Goal: Task Accomplishment & Management: Use online tool/utility

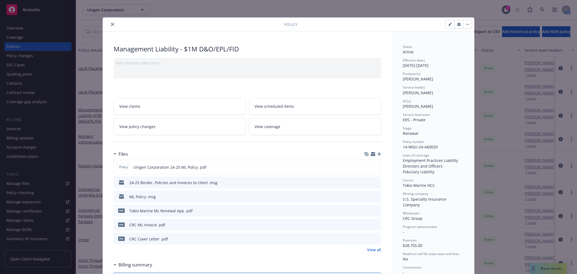
drag, startPoint x: 110, startPoint y: 25, endPoint x: 95, endPoint y: 30, distance: 15.7
click at [111, 25] on icon "close" at bounding box center [112, 24] width 3 height 3
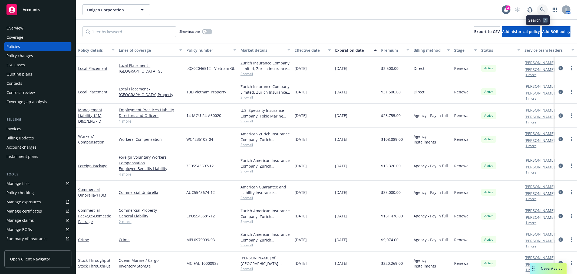
click at [541, 8] on link at bounding box center [542, 9] width 11 height 11
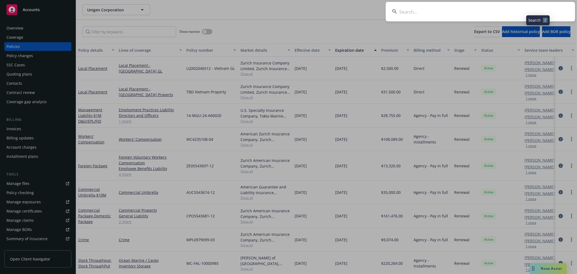
click at [495, 10] on input at bounding box center [480, 11] width 189 height 19
type input "unitedmasters"
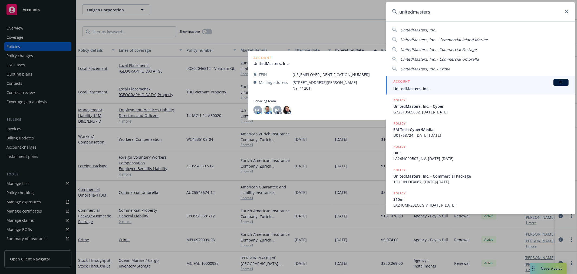
click at [440, 86] on span "UnitedMasters, Inc." at bounding box center [480, 89] width 175 height 6
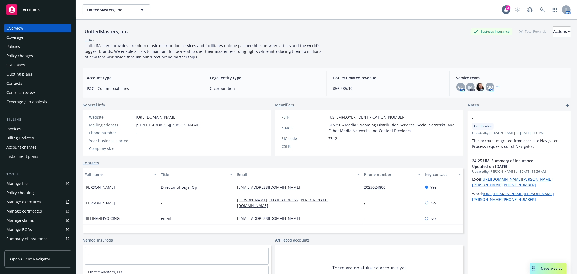
click at [18, 48] on div "Policies" at bounding box center [13, 46] width 14 height 9
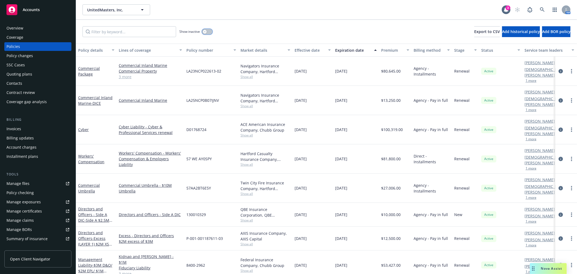
click at [209, 33] on button "button" at bounding box center [207, 31] width 10 height 5
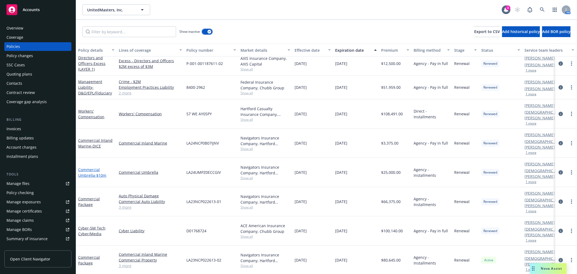
scroll to position [394, 0]
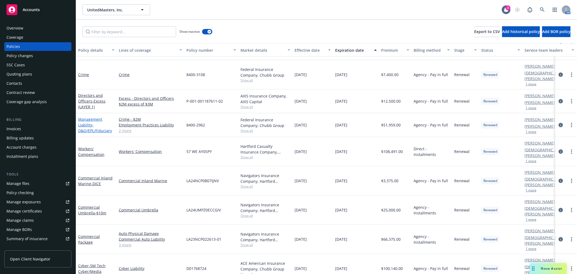
click at [93, 122] on span "- D&O/EPL/Fiduciary" at bounding box center [95, 127] width 34 height 11
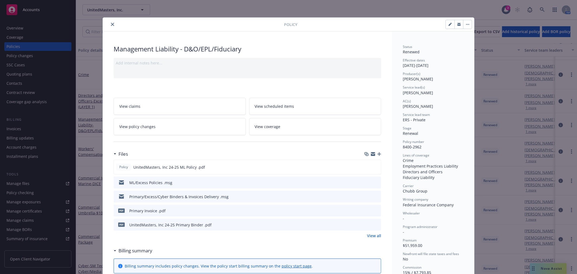
click at [374, 224] on icon "preview file" at bounding box center [376, 224] width 5 height 4
click at [111, 25] on icon "close" at bounding box center [112, 24] width 3 height 3
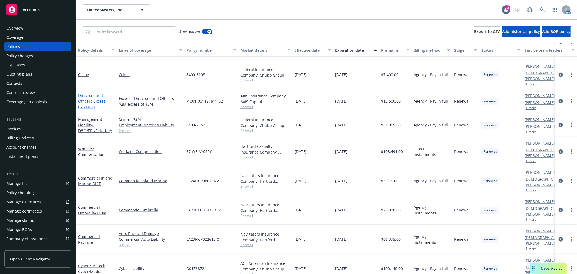
click at [95, 98] on span "- Excess (LAYER 1)" at bounding box center [91, 103] width 27 height 11
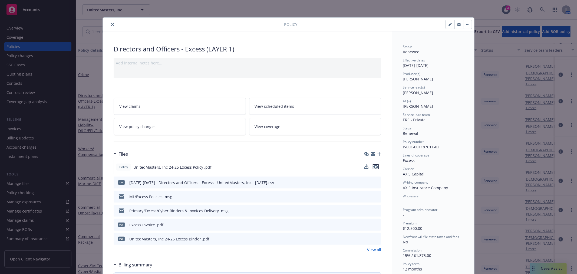
click at [373, 167] on icon "preview file" at bounding box center [375, 167] width 5 height 4
click at [112, 24] on icon "close" at bounding box center [112, 24] width 3 height 3
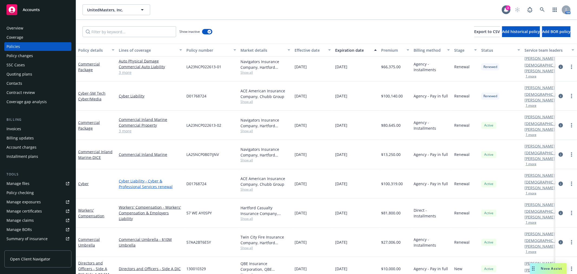
scroll to position [544, 0]
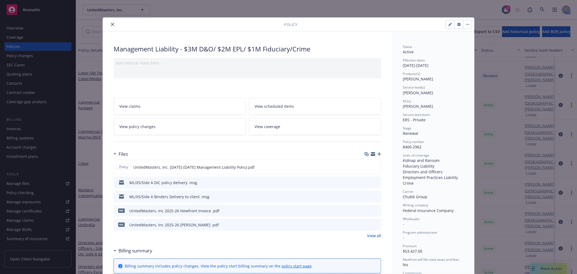
click at [111, 24] on icon "close" at bounding box center [112, 24] width 3 height 3
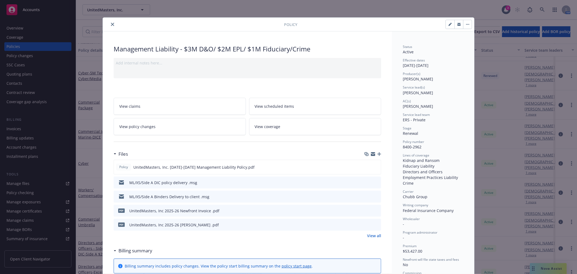
scroll to position [16, 0]
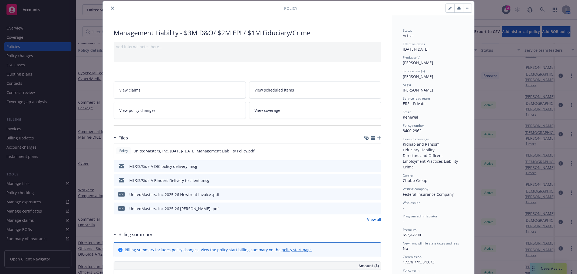
click at [374, 208] on icon "preview file" at bounding box center [376, 208] width 5 height 4
click at [111, 7] on icon "close" at bounding box center [112, 7] width 3 height 3
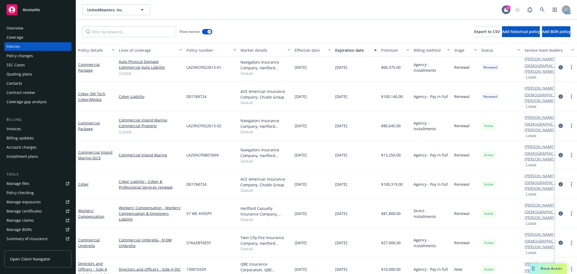
scroll to position [544, 0]
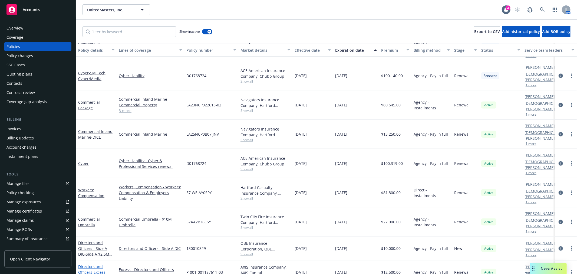
click at [88, 264] on link "Directors and Officers - Excess (LAYER 1) $2M XS $3M" at bounding box center [93, 275] width 31 height 22
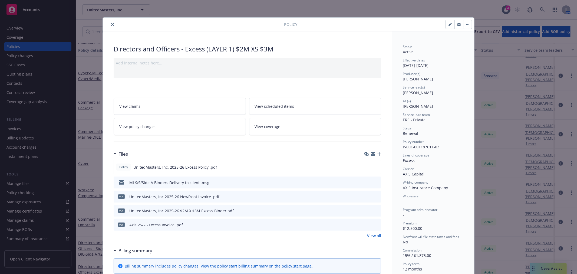
click at [375, 210] on icon "preview file" at bounding box center [376, 210] width 5 height 4
drag, startPoint x: 114, startPoint y: 25, endPoint x: 111, endPoint y: 25, distance: 2.8
click at [113, 25] on div at bounding box center [194, 24] width 179 height 6
click at [111, 25] on icon "close" at bounding box center [112, 24] width 3 height 3
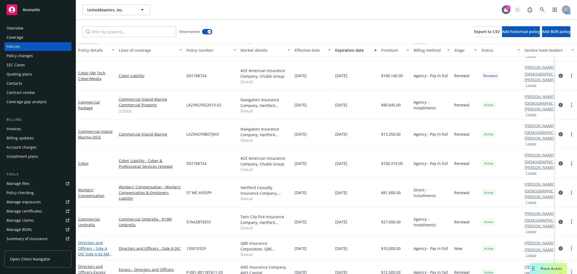
click at [90, 240] on link "Directors and Officers - Side A DIC - Side A $2.5M XS $5M" at bounding box center [93, 251] width 31 height 22
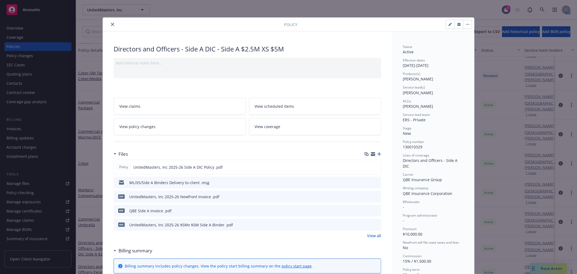
click at [374, 180] on icon "preview file" at bounding box center [376, 182] width 5 height 4
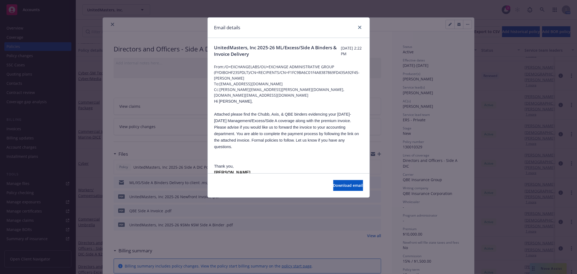
click at [356, 27] on div at bounding box center [358, 27] width 9 height 7
click at [357, 27] on link "close" at bounding box center [360, 27] width 6 height 6
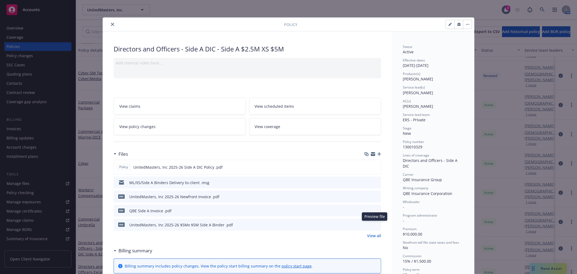
click at [374, 224] on icon "preview file" at bounding box center [376, 224] width 5 height 4
click at [375, 225] on icon "preview file" at bounding box center [376, 224] width 5 height 4
click at [140, 220] on div "pdf UnitedMasters, Inc 2025-26 $5Mx $5M Side A Binder .pdf" at bounding box center [174, 224] width 117 height 11
click at [371, 234] on link "View all" at bounding box center [374, 236] width 14 height 6
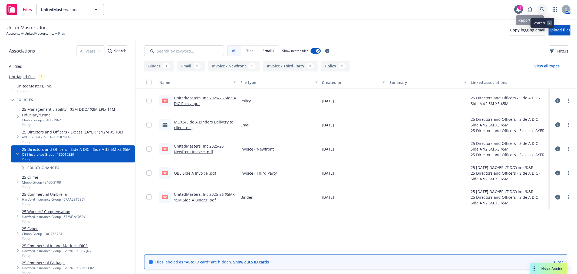
click at [543, 8] on icon at bounding box center [542, 9] width 5 height 5
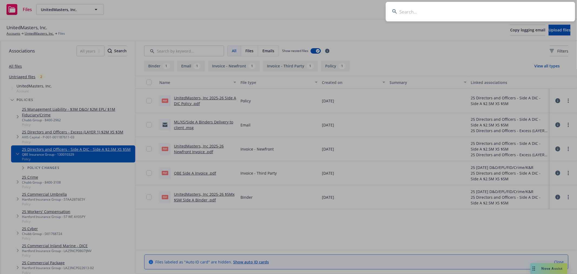
click at [405, 10] on input at bounding box center [480, 11] width 189 height 19
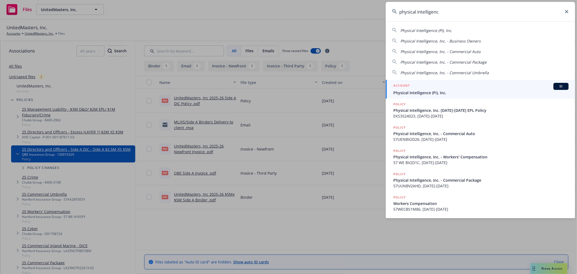
type input "physical intelligenc"
click at [432, 94] on span "Physical Intelligence (Pi), Inc." at bounding box center [480, 93] width 175 height 6
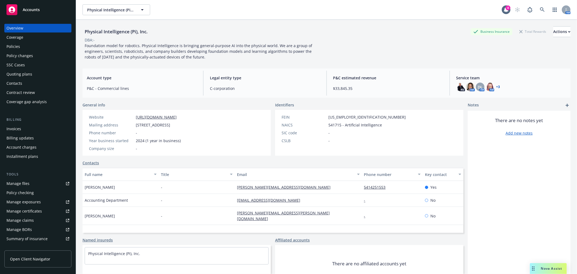
click at [16, 45] on div "Policies" at bounding box center [13, 46] width 14 height 9
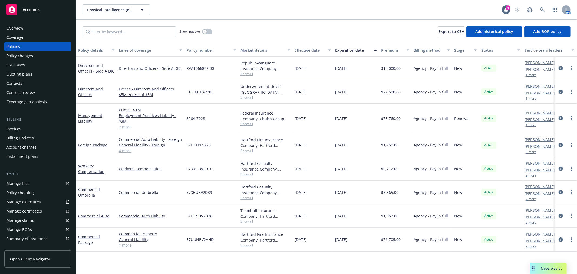
click at [10, 27] on div "Overview" at bounding box center [14, 28] width 17 height 9
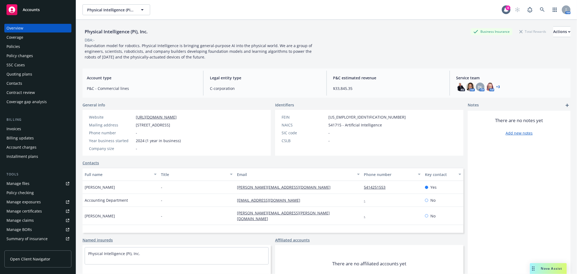
click at [497, 87] on link "+ 3" at bounding box center [499, 86] width 4 height 3
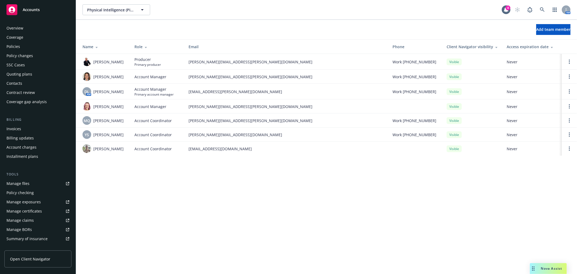
click at [18, 46] on div "Policies" at bounding box center [13, 46] width 14 height 9
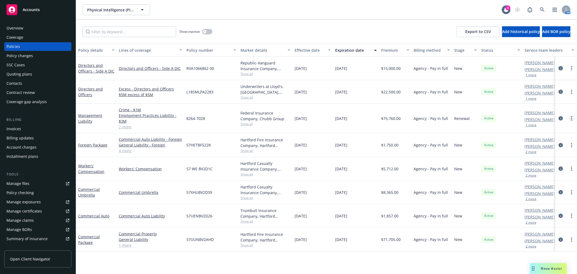
click at [574, 120] on link "more" at bounding box center [571, 118] width 6 height 6
click at [505, 116] on div "Active" at bounding box center [500, 118] width 43 height 29
click at [82, 115] on link "Management Liability" at bounding box center [90, 118] width 24 height 11
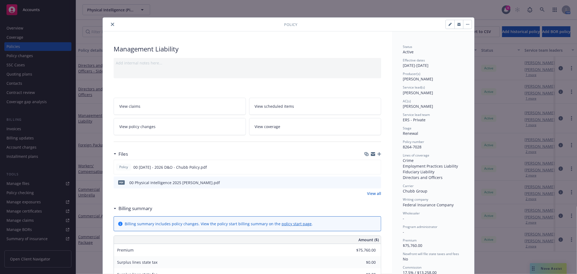
click at [446, 24] on button "button" at bounding box center [450, 24] width 9 height 9
select select "RENEWAL"
select select "12"
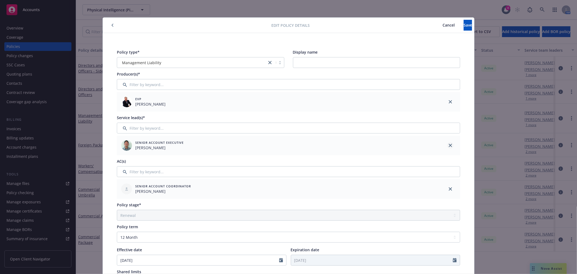
click at [449, 145] on icon "close" at bounding box center [450, 145] width 3 height 3
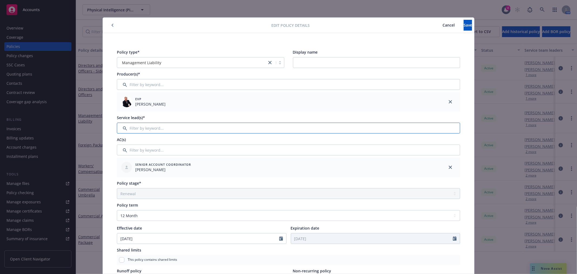
click at [427, 131] on input "Filter by keyword..." at bounding box center [288, 128] width 343 height 11
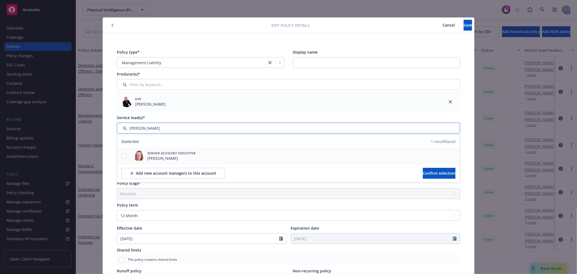
type input "[PERSON_NAME]"
click at [122, 156] on input "checkbox" at bounding box center [123, 155] width 5 height 5
checkbox input "true"
click at [423, 176] on button "Confirm selection" at bounding box center [439, 173] width 33 height 11
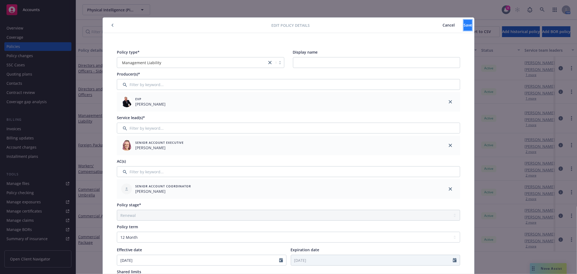
click at [464, 22] on button "Save" at bounding box center [468, 25] width 8 height 11
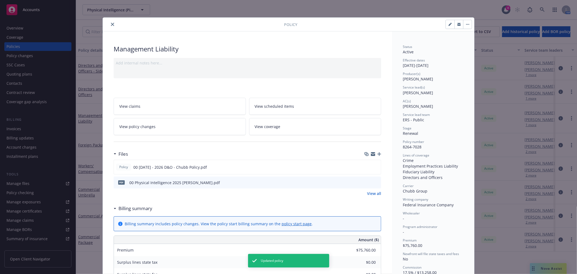
click at [111, 23] on icon "close" at bounding box center [112, 24] width 3 height 3
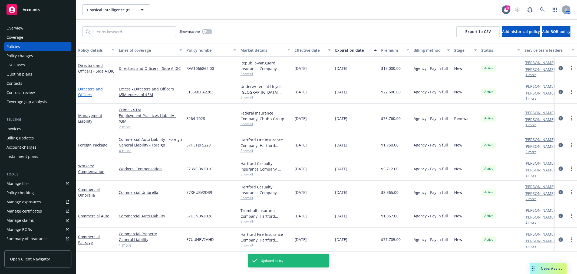
click at [90, 88] on link "Directors and Officers" at bounding box center [90, 91] width 25 height 11
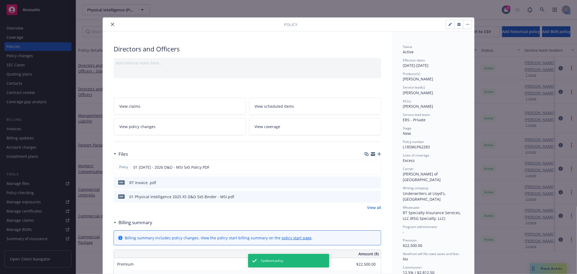
click at [447, 26] on button "button" at bounding box center [450, 24] width 9 height 9
select select "NEW"
select select "12"
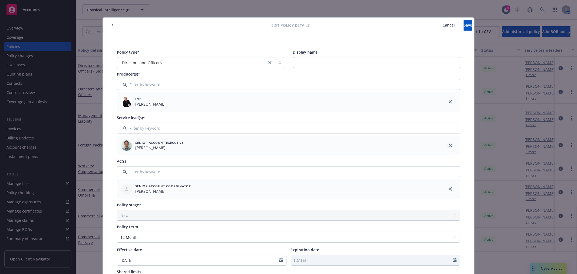
click at [450, 142] on link "close" at bounding box center [450, 145] width 6 height 6
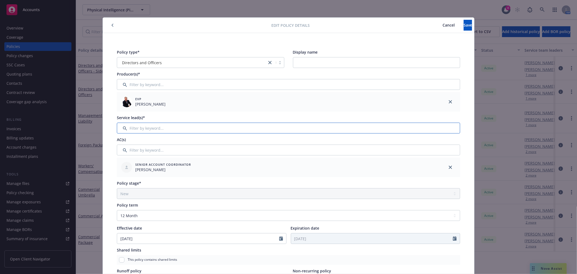
click at [234, 131] on input "Filter by keyword..." at bounding box center [288, 128] width 343 height 11
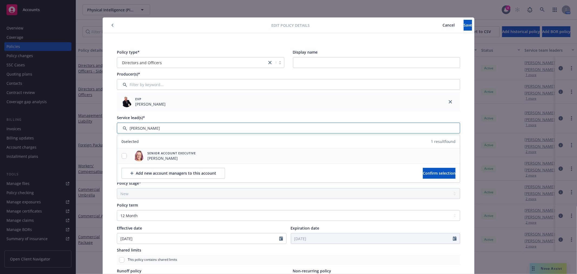
type input "melissa"
click at [123, 156] on input "checkbox" at bounding box center [123, 155] width 5 height 5
checkbox input "true"
click at [429, 174] on span "Confirm selection" at bounding box center [439, 172] width 33 height 5
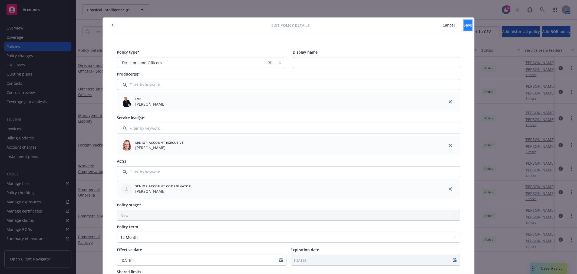
click at [464, 20] on button "Save" at bounding box center [468, 25] width 8 height 11
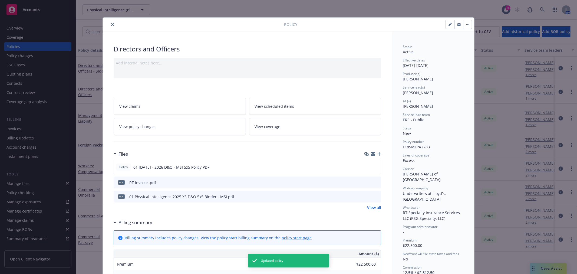
click at [109, 21] on button "close" at bounding box center [112, 24] width 6 height 6
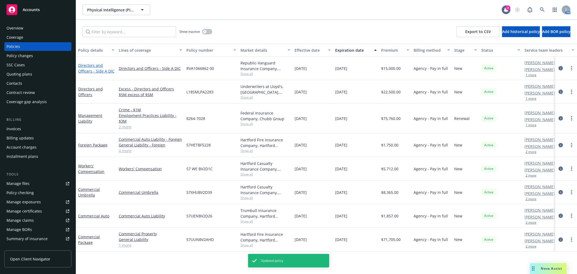
click at [91, 63] on link "Directors and Officers - Side A DIC" at bounding box center [96, 68] width 36 height 11
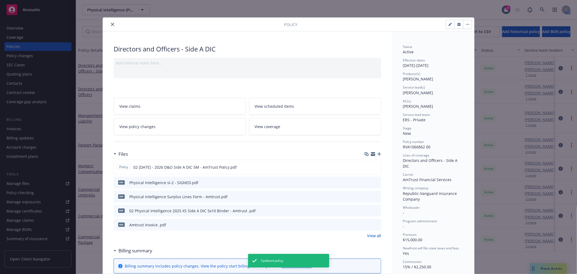
click at [450, 24] on button "button" at bounding box center [450, 24] width 9 height 9
select select "NEW"
select select "12"
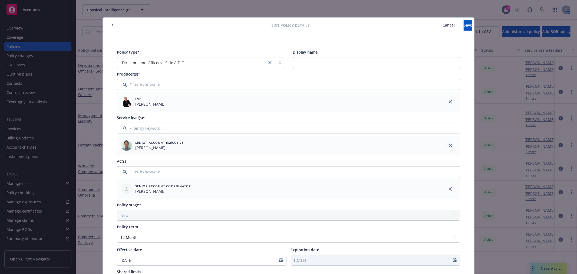
click at [449, 145] on icon "close" at bounding box center [450, 145] width 3 height 3
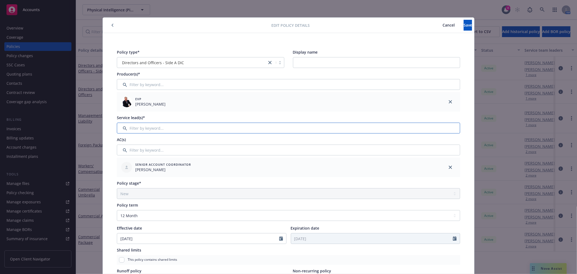
click at [223, 129] on input "Filter by keyword..." at bounding box center [288, 128] width 343 height 11
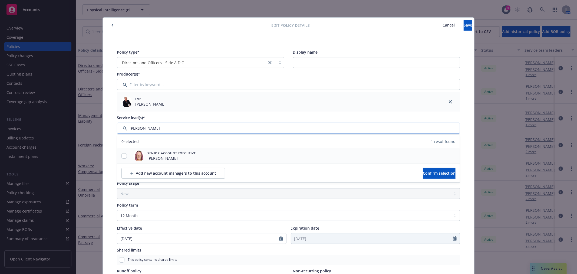
type input "melissa"
click at [121, 155] on input "checkbox" at bounding box center [123, 155] width 5 height 5
checkbox input "true"
click at [434, 173] on span "Confirm selection" at bounding box center [439, 172] width 33 height 5
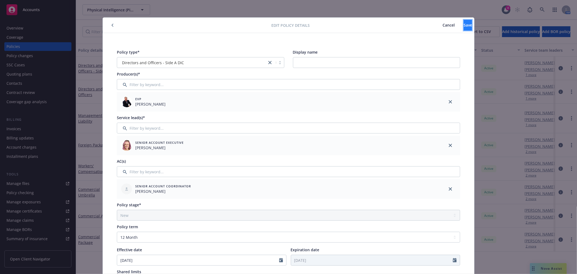
click at [464, 23] on span "Save" at bounding box center [468, 24] width 8 height 5
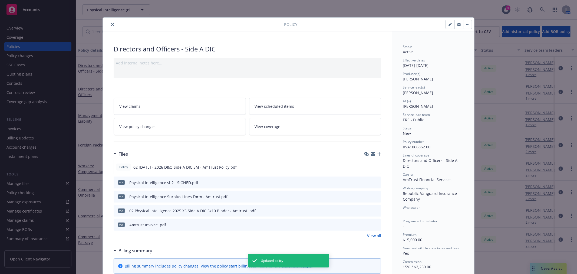
click at [109, 22] on button "close" at bounding box center [112, 24] width 6 height 6
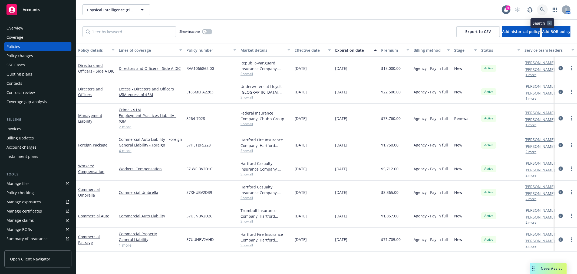
click at [543, 8] on icon at bounding box center [542, 9] width 5 height 5
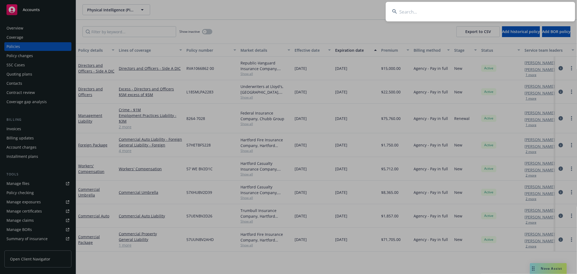
click at [447, 10] on input at bounding box center [480, 11] width 189 height 19
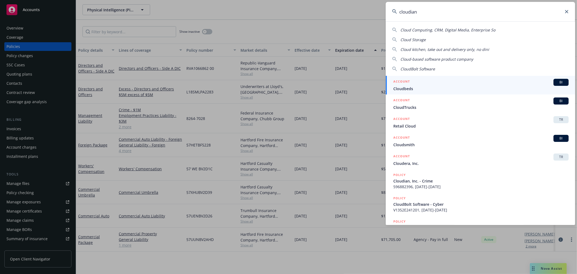
type input "cloudian"
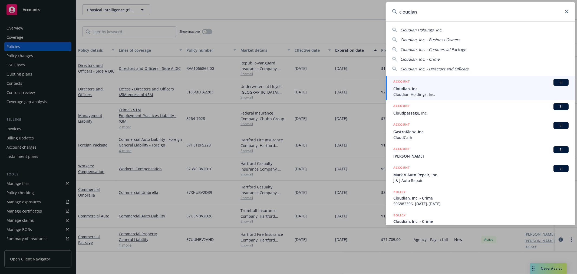
click at [441, 89] on span "Cloudian, Inc." at bounding box center [480, 89] width 175 height 6
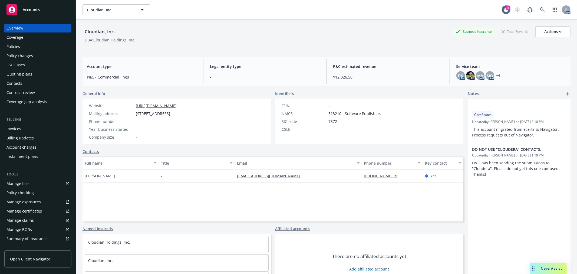
click at [33, 42] on div "Overview Coverage Policies Policy changes SSC Cases Quoting plans Contacts Cont…" at bounding box center [37, 65] width 67 height 82
click at [29, 44] on div "Policies" at bounding box center [37, 46] width 63 height 9
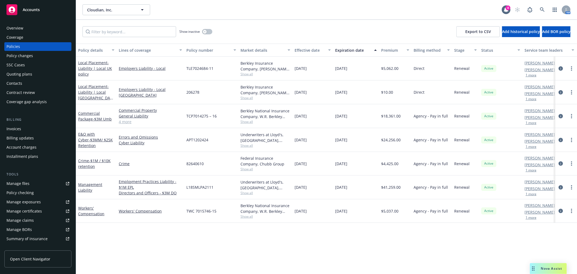
click at [93, 187] on div "Management Liability" at bounding box center [96, 187] width 36 height 11
click at [93, 185] on link "Management Liability" at bounding box center [90, 187] width 24 height 11
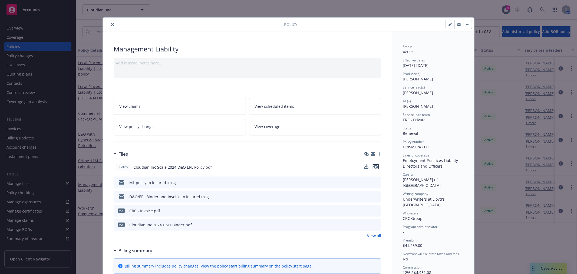
click at [373, 167] on icon "preview file" at bounding box center [375, 167] width 5 height 4
click at [374, 166] on icon "preview file" at bounding box center [375, 167] width 5 height 4
click at [113, 25] on button "close" at bounding box center [112, 24] width 6 height 6
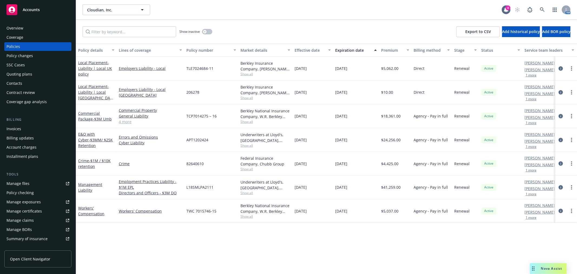
click at [22, 74] on div "Quoting plans" at bounding box center [19, 74] width 26 height 9
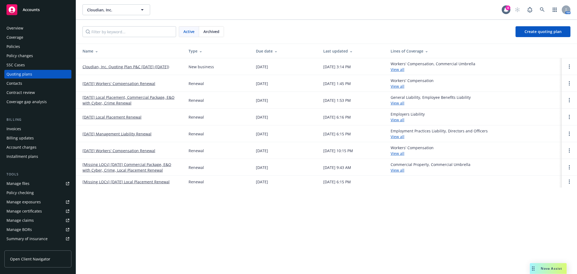
click at [25, 30] on div "Overview" at bounding box center [37, 28] width 63 height 9
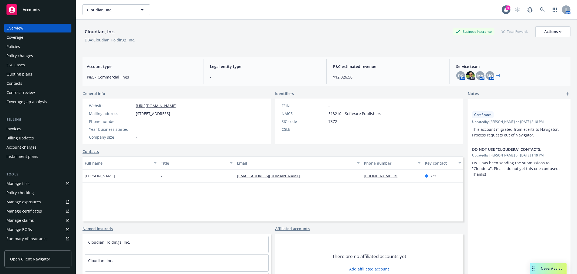
click at [31, 53] on div "Policy changes" at bounding box center [19, 55] width 27 height 9
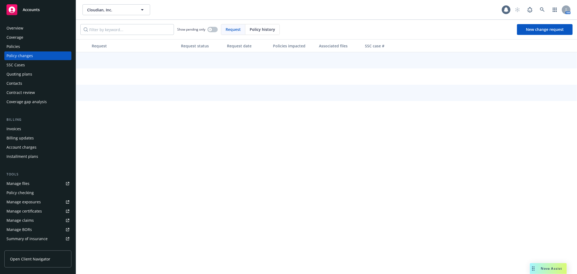
click at [23, 74] on div "Quoting plans" at bounding box center [19, 74] width 26 height 9
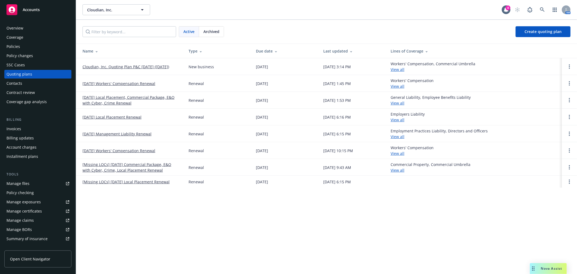
click at [126, 134] on link "12/01/25 Management Liability Renewal" at bounding box center [117, 134] width 69 height 6
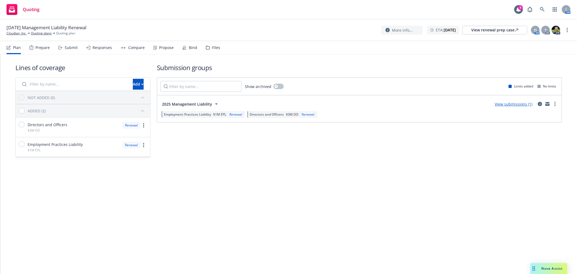
click at [212, 47] on div "Files" at bounding box center [216, 47] width 8 height 4
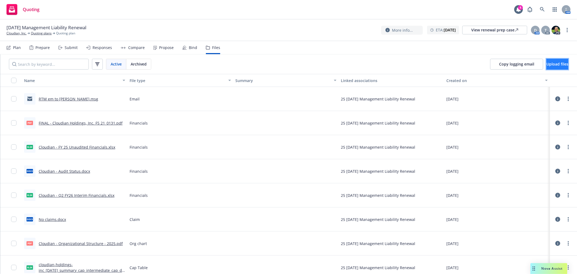
click at [553, 64] on span "Upload files" at bounding box center [558, 63] width 22 height 5
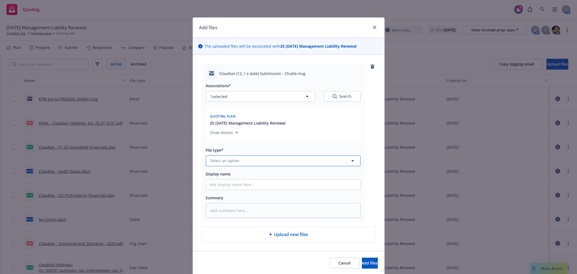
click at [249, 162] on button "Select an option" at bounding box center [283, 160] width 155 height 11
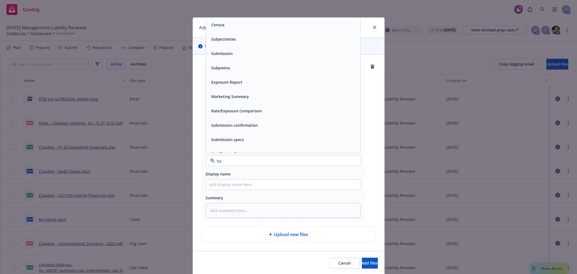
type input "sub"
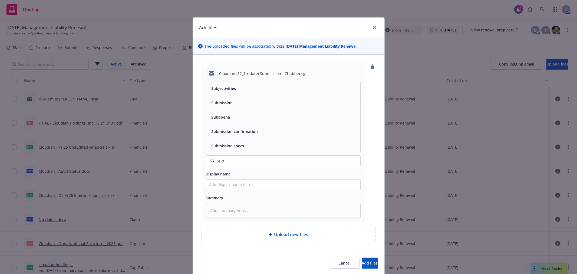
click at [234, 107] on div "Submission" at bounding box center [283, 103] width 148 height 8
click at [362, 265] on span "Add files" at bounding box center [370, 262] width 16 height 5
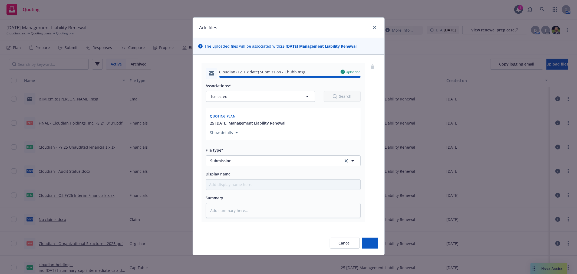
type textarea "x"
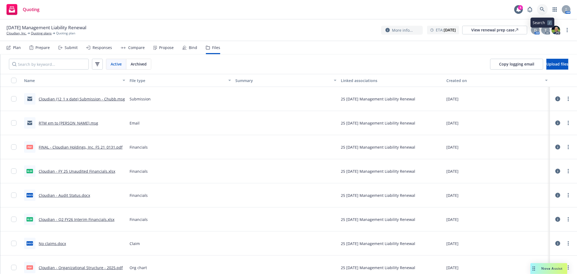
click at [542, 7] on icon at bounding box center [542, 9] width 5 height 5
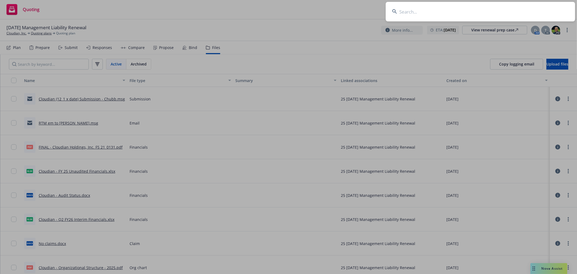
click at [449, 11] on input at bounding box center [480, 11] width 189 height 19
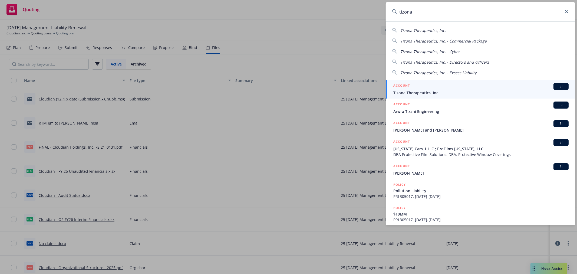
type input "tizona"
click at [455, 90] on span "Tizona Therapeutics, Inc." at bounding box center [480, 93] width 175 height 6
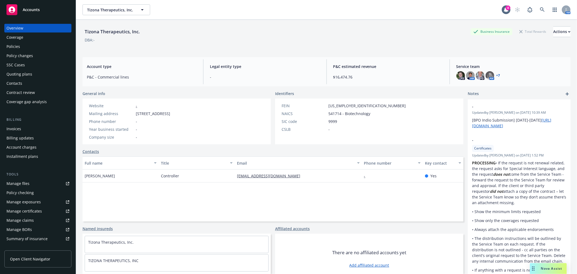
click at [21, 45] on div "Policies" at bounding box center [37, 46] width 63 height 9
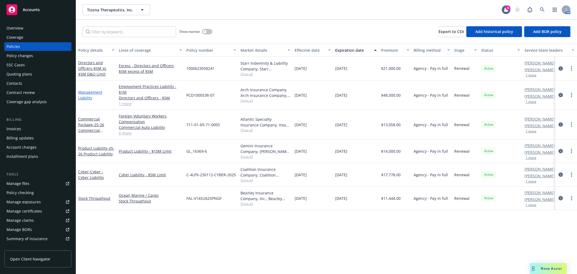
click at [91, 90] on link "Management Liability" at bounding box center [90, 95] width 24 height 11
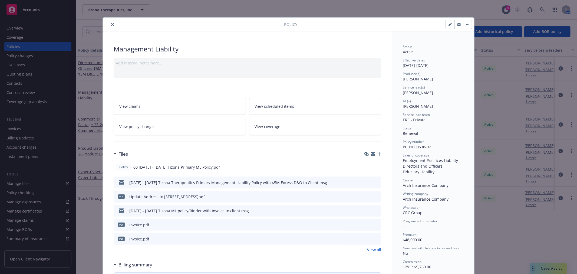
click at [377, 154] on icon "button" at bounding box center [379, 154] width 4 height 4
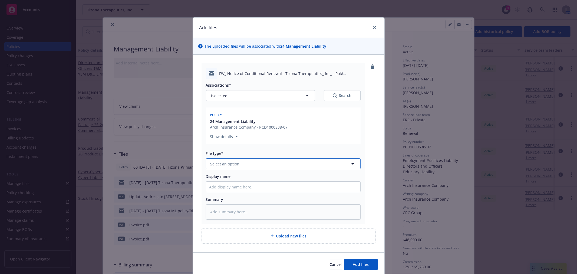
click at [241, 168] on button "Select an option" at bounding box center [283, 163] width 155 height 11
type input "conditi"
click at [241, 175] on div "Conditional Renewal Notice" at bounding box center [236, 179] width 55 height 8
click at [356, 263] on span "Add files" at bounding box center [361, 264] width 16 height 5
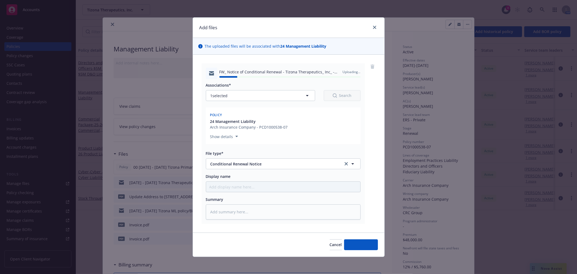
type textarea "x"
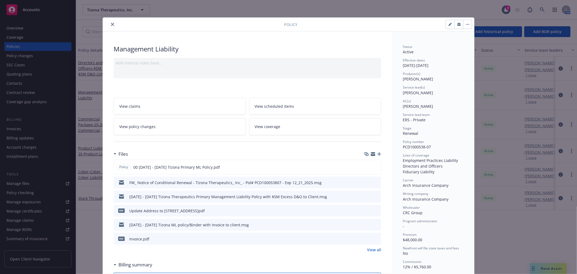
click at [111, 24] on icon "close" at bounding box center [112, 24] width 3 height 3
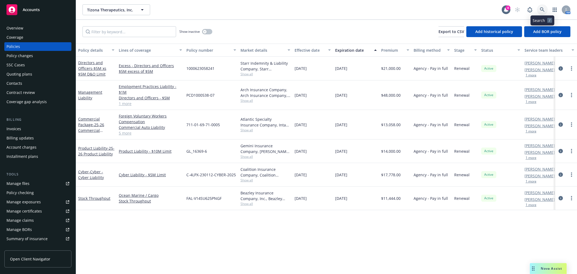
click at [548, 11] on link at bounding box center [542, 9] width 11 height 11
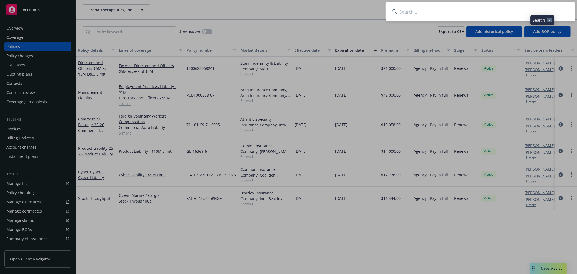
click at [506, 13] on input at bounding box center [480, 11] width 189 height 19
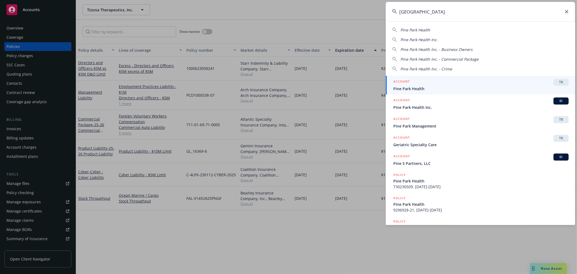
type input "pine park"
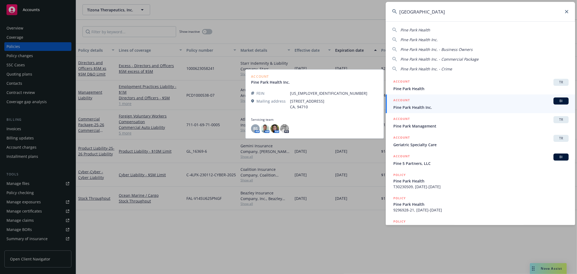
click at [434, 109] on span "Pine Park Health Inc." at bounding box center [480, 107] width 175 height 6
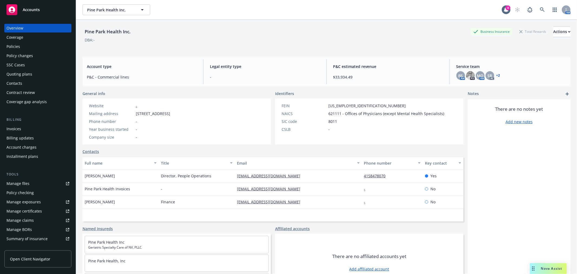
click at [27, 42] on div "Policies" at bounding box center [37, 46] width 63 height 9
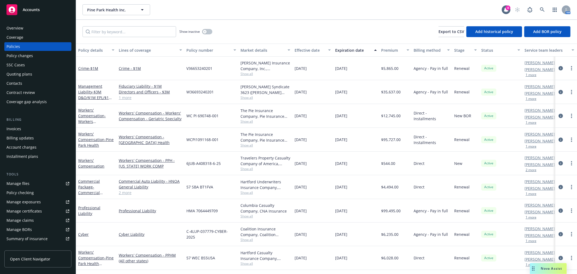
click at [17, 30] on div "Overview" at bounding box center [14, 28] width 17 height 9
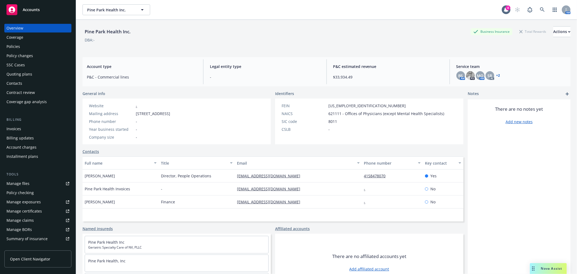
click at [15, 46] on div "Policies" at bounding box center [13, 46] width 14 height 9
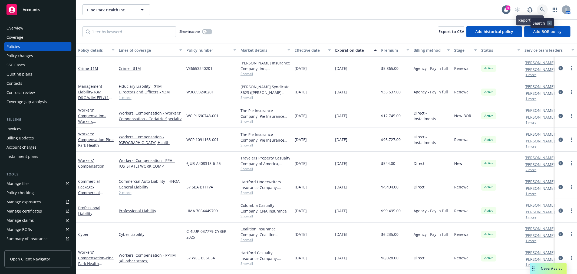
click at [543, 9] on icon at bounding box center [542, 9] width 5 height 5
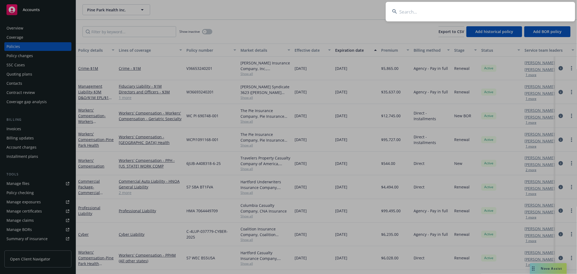
click at [449, 12] on input at bounding box center [480, 11] width 189 height 19
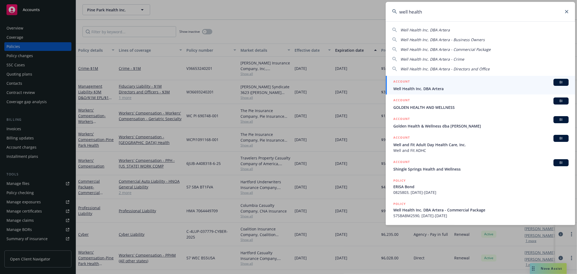
type input "well health"
click at [445, 89] on span "Well Health Inc. DBA Artera" at bounding box center [480, 89] width 175 height 6
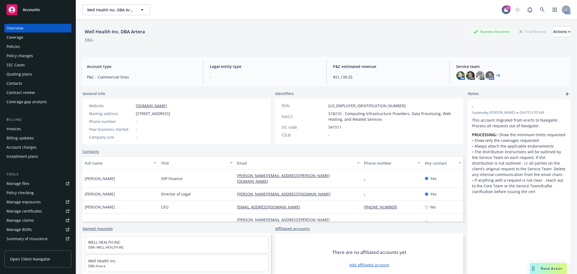
click at [29, 74] on div "Quoting plans" at bounding box center [19, 74] width 26 height 9
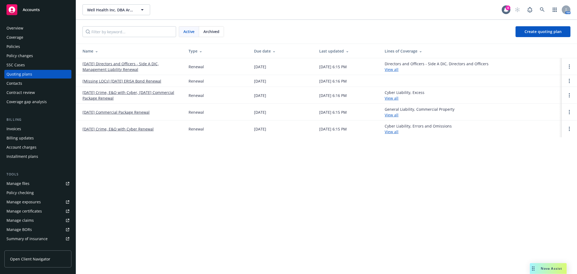
click at [96, 67] on link "10/22/25 Directors and Officers - Side A DIC, Management Liability Renewal" at bounding box center [131, 66] width 97 height 11
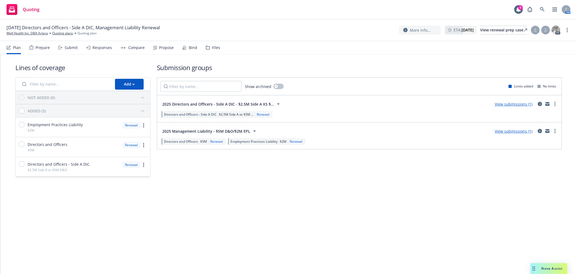
click at [212, 47] on div "Files" at bounding box center [216, 47] width 8 height 4
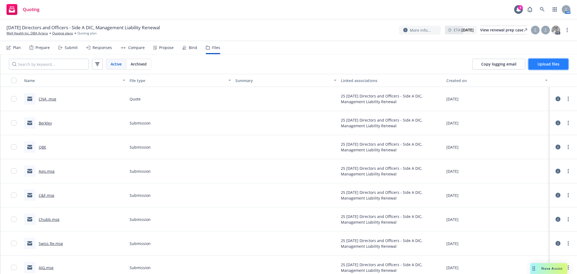
click at [558, 61] on button "Upload files" at bounding box center [549, 64] width 40 height 11
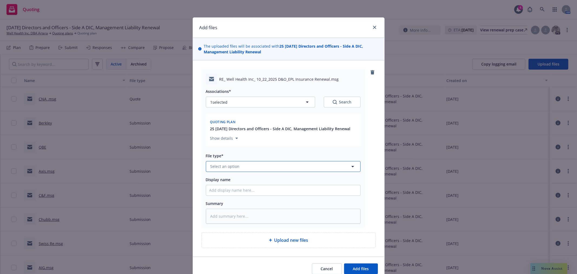
click at [274, 168] on button "Select an option" at bounding box center [283, 166] width 155 height 11
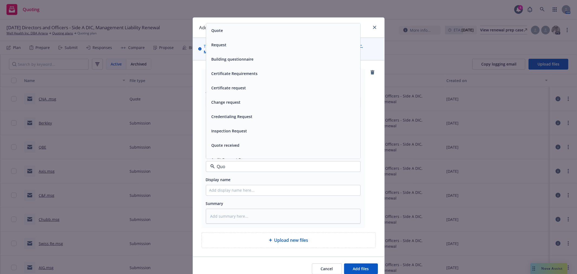
type input "Quot"
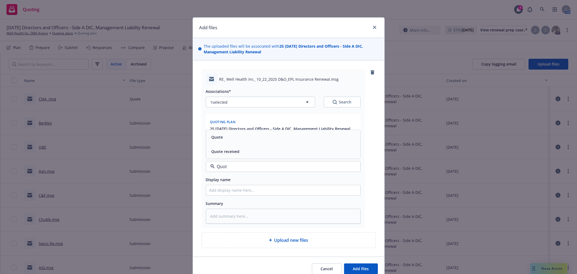
click at [230, 139] on div "Quote" at bounding box center [283, 137] width 148 height 8
click at [244, 193] on input "Display name" at bounding box center [283, 190] width 154 height 10
type textarea "x"
type input "C"
type textarea "x"
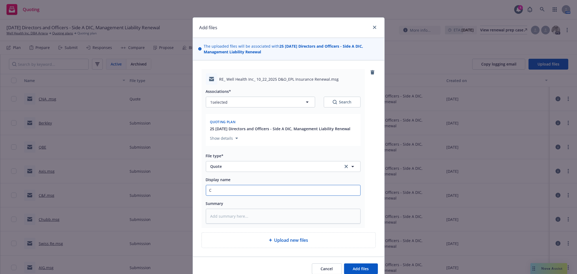
type input "C&"
type textarea "x"
type input "C&F"
type textarea "x"
type input "C&F"
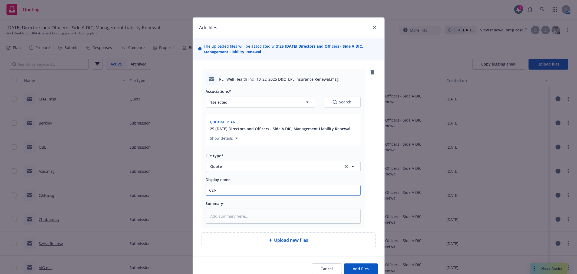
type textarea "x"
type input "C&F i"
type textarea "x"
type input "C&F in"
type textarea "x"
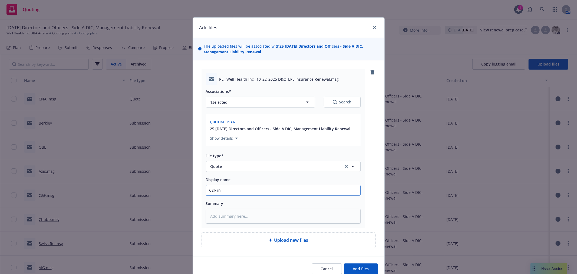
type input "C&F ind"
type textarea "x"
type input "C&F indi"
type textarea "x"
type input "C&F indic"
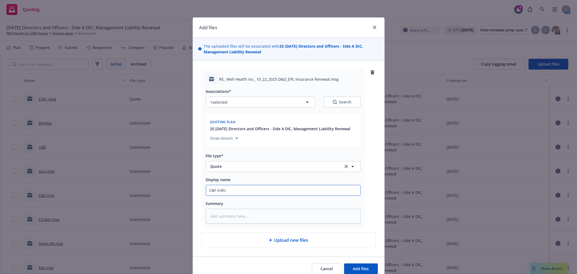
type textarea "x"
type input "C&F indica"
type textarea "x"
type input "C&F indicat"
type textarea "x"
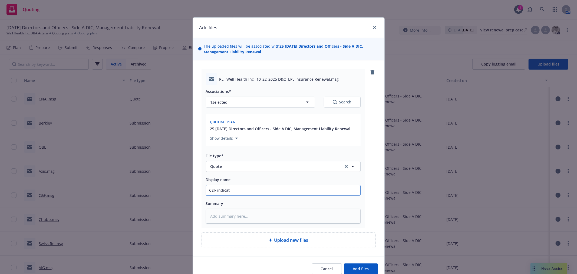
type input "C&F indicati"
type textarea "x"
type input "C&F indicatio"
type textarea "x"
type input "C&F indication"
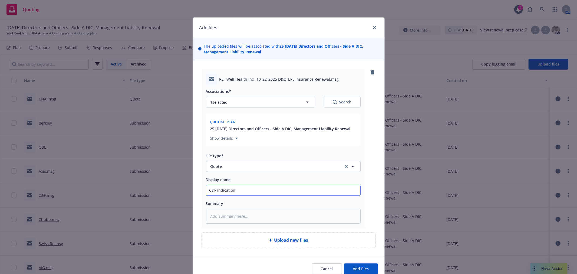
click at [344, 263] on button "Add files" at bounding box center [361, 268] width 34 height 11
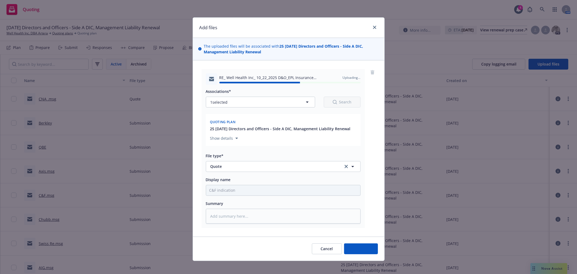
type textarea "x"
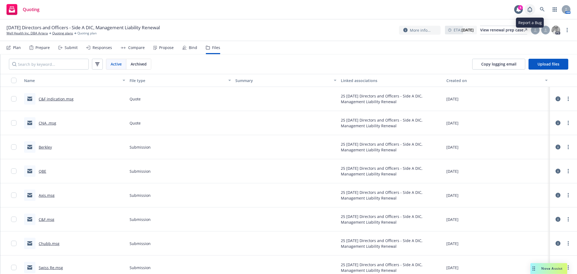
click at [535, 11] on link at bounding box center [530, 9] width 11 height 11
click at [544, 9] on icon at bounding box center [542, 9] width 5 height 5
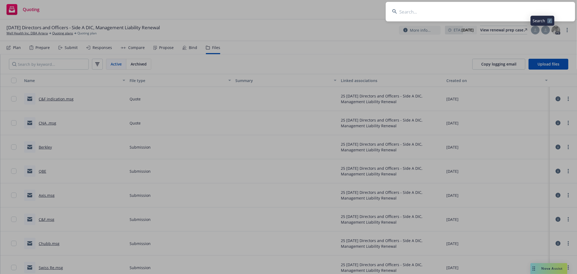
click at [496, 21] on input at bounding box center [480, 11] width 189 height 19
click at [492, 18] on input at bounding box center [480, 11] width 189 height 19
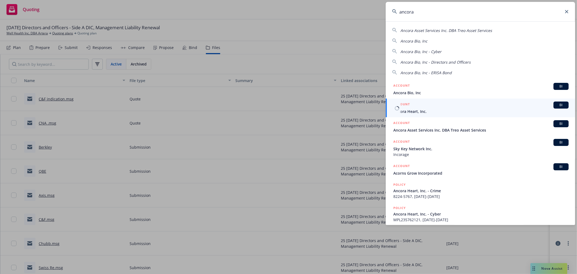
type input "ancora"
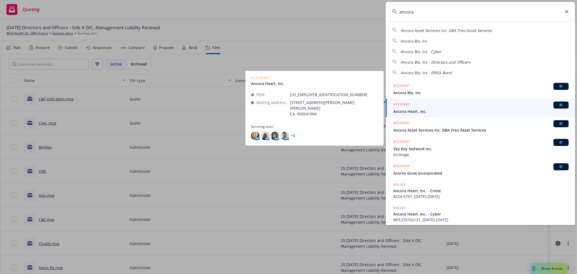
click at [427, 107] on div "ACCOUNT BI" at bounding box center [480, 104] width 175 height 7
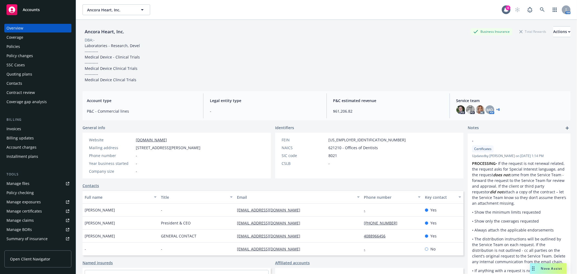
click at [26, 71] on div "Quoting plans" at bounding box center [19, 74] width 26 height 9
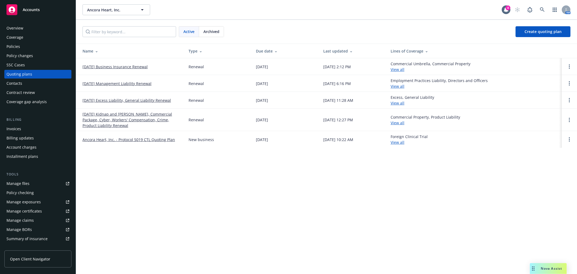
click at [128, 86] on td "[DATE] Management Liability Renewal" at bounding box center [130, 83] width 108 height 17
click at [128, 83] on link "11/01/25 Management Liability Renewal" at bounding box center [117, 84] width 69 height 6
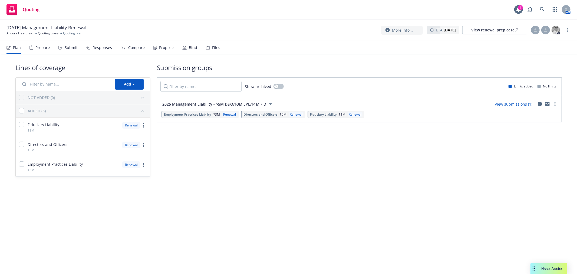
click at [212, 50] on div "Files" at bounding box center [213, 47] width 14 height 13
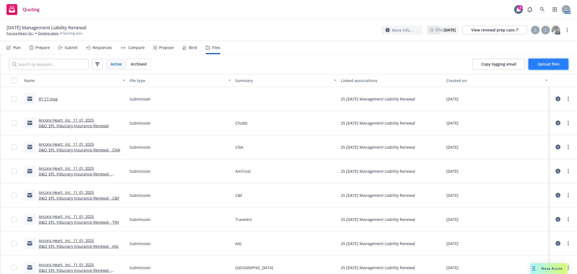
click at [542, 64] on span "Upload files" at bounding box center [549, 63] width 22 height 5
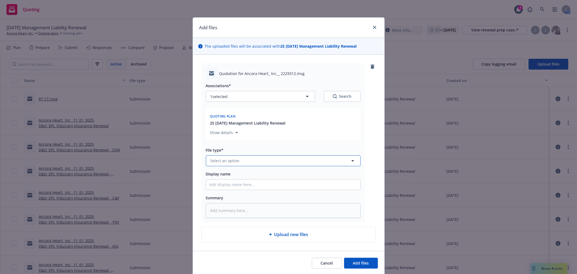
click at [261, 160] on button "Select an option" at bounding box center [283, 160] width 155 height 11
type input "quote"
click at [257, 136] on div "Quote" at bounding box center [283, 131] width 154 height 14
click at [241, 186] on input "Display name" at bounding box center [283, 184] width 154 height 10
type textarea "x"
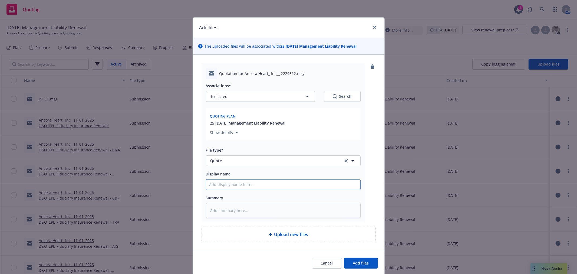
type input "C"
type textarea "x"
type input "Ch"
type textarea "x"
type input "[PERSON_NAME]"
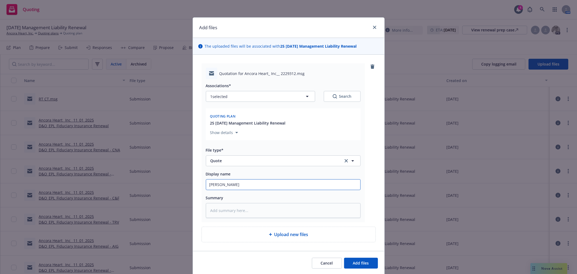
type textarea "x"
type input "Chub"
type textarea "x"
type input "Chubb"
click at [353, 261] on button "Add files" at bounding box center [361, 263] width 34 height 11
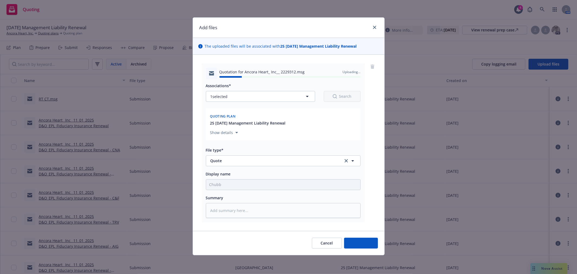
type textarea "x"
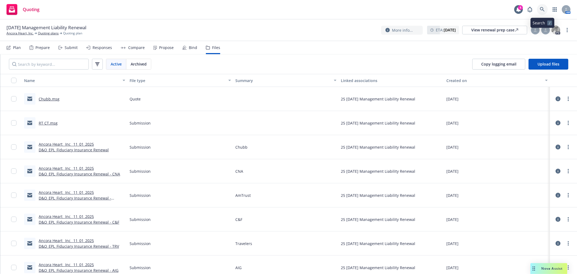
click at [544, 8] on icon at bounding box center [542, 9] width 5 height 5
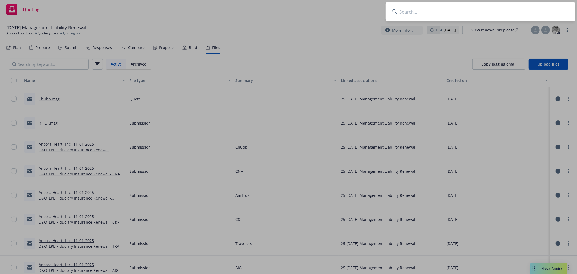
click at [446, 15] on input at bounding box center [480, 11] width 189 height 19
type input "cloudian"
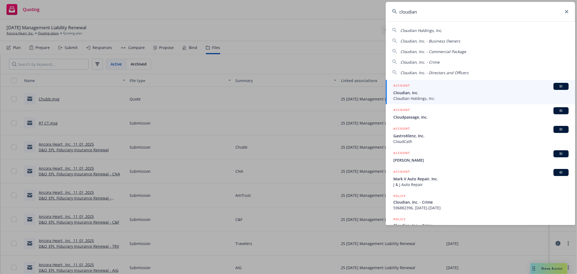
click at [407, 96] on span "Cloudian Holdings, Inc." at bounding box center [480, 99] width 175 height 6
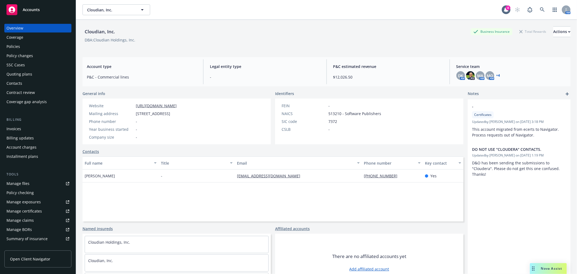
click at [31, 71] on div "Quoting plans" at bounding box center [19, 74] width 26 height 9
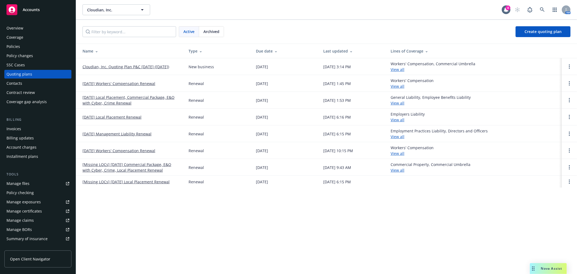
click at [16, 29] on div "Overview" at bounding box center [14, 28] width 17 height 9
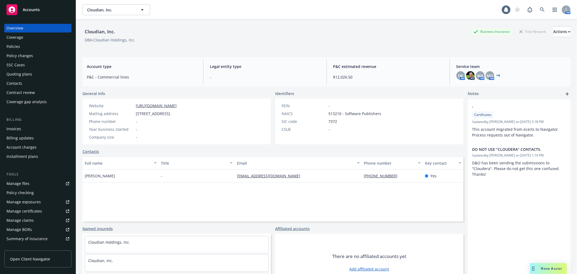
click at [22, 73] on div "Quoting plans" at bounding box center [19, 74] width 26 height 9
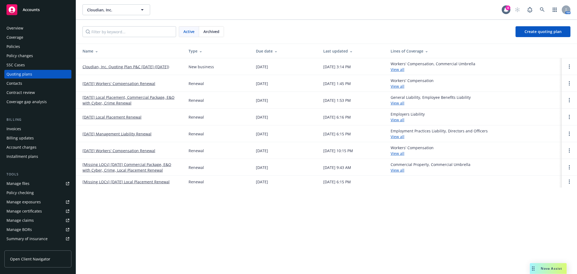
click at [133, 133] on link "[DATE] Management Liability Renewal" at bounding box center [117, 134] width 69 height 6
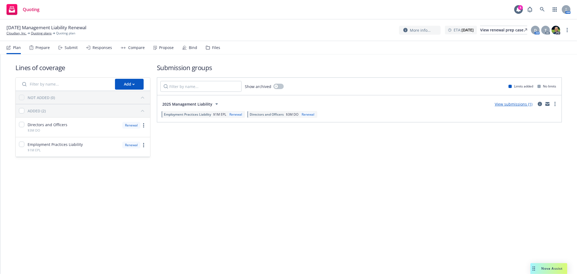
click at [212, 48] on div "Files" at bounding box center [216, 47] width 8 height 4
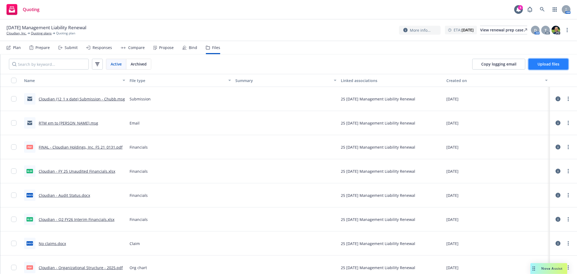
click at [550, 64] on span "Upload files" at bounding box center [549, 63] width 22 height 5
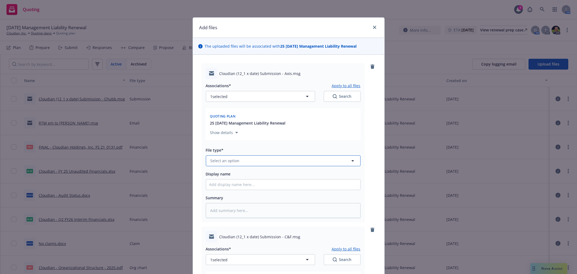
click at [264, 159] on button "Select an option" at bounding box center [283, 160] width 155 height 11
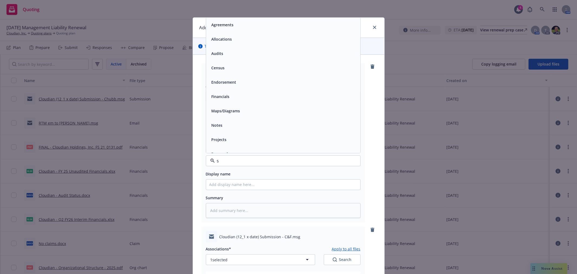
type input "su"
click at [229, 52] on span "Submission" at bounding box center [222, 54] width 21 height 6
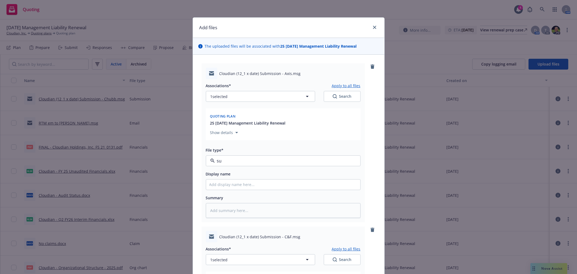
type textarea "x"
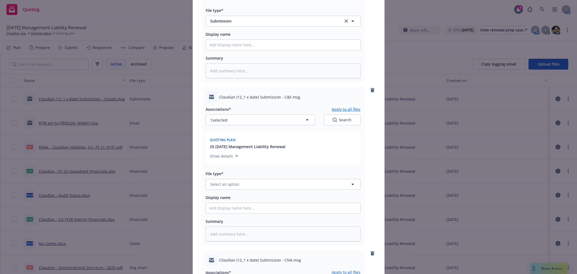
scroll to position [150, 0]
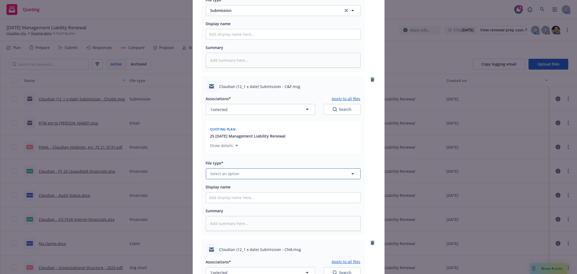
click at [251, 176] on button "Select an option" at bounding box center [283, 173] width 155 height 11
type input "d"
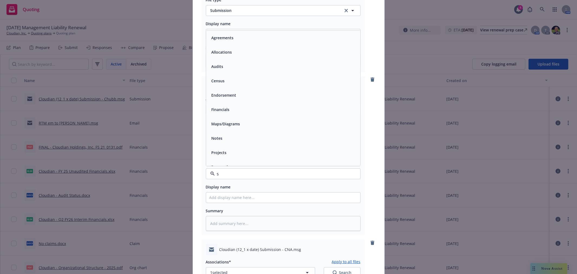
type input "su"
click at [245, 67] on div "Submission" at bounding box center [283, 67] width 148 height 8
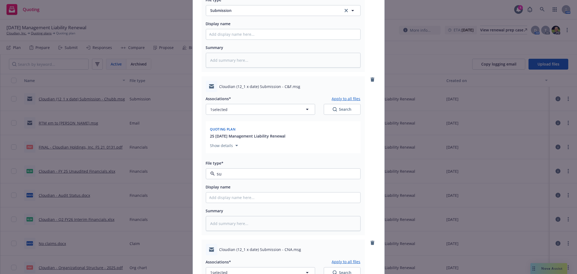
type textarea "x"
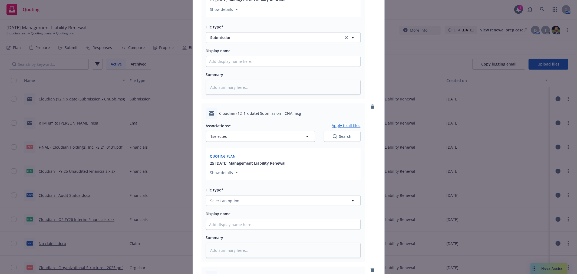
scroll to position [301, 0]
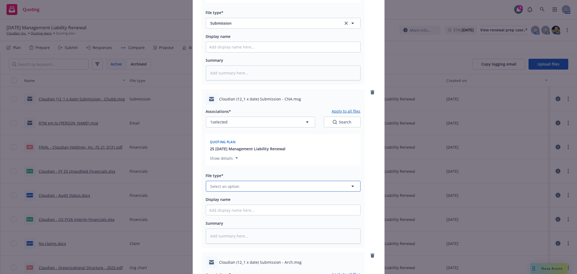
click at [272, 190] on button "Select an option" at bounding box center [283, 186] width 155 height 11
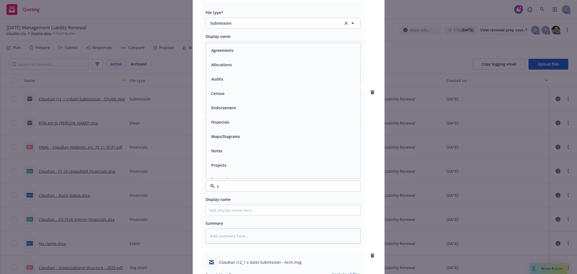
type input "su"
click at [235, 83] on div "Submission" at bounding box center [283, 79] width 148 height 8
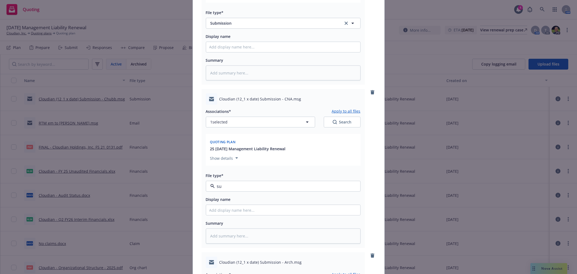
type textarea "x"
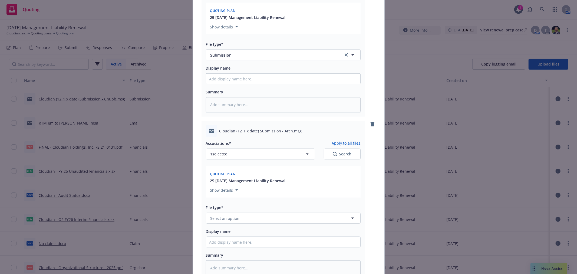
scroll to position [451, 0]
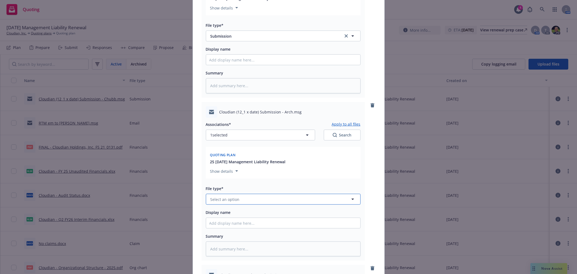
click at [261, 199] on button "Select an option" at bounding box center [283, 199] width 155 height 11
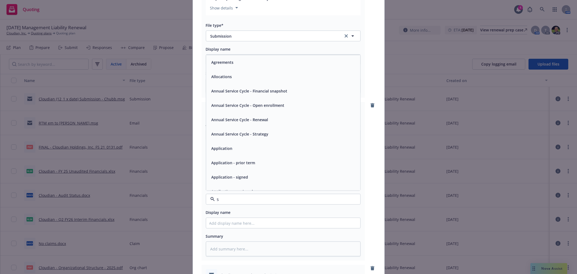
type input "su"
click at [227, 95] on span "Submission" at bounding box center [222, 92] width 21 height 6
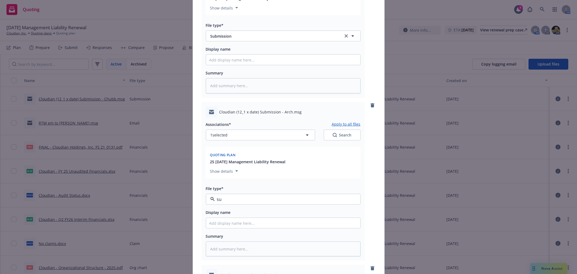
type textarea "x"
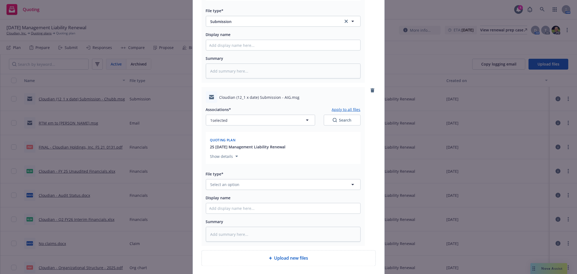
scroll to position [674, 0]
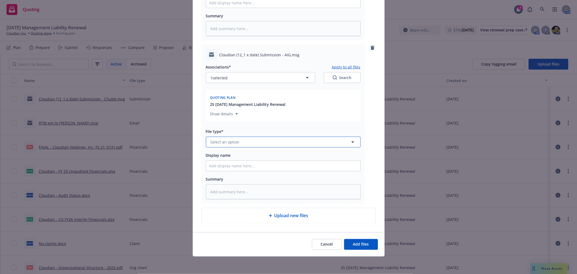
click at [244, 141] on button "Select an option" at bounding box center [283, 142] width 155 height 11
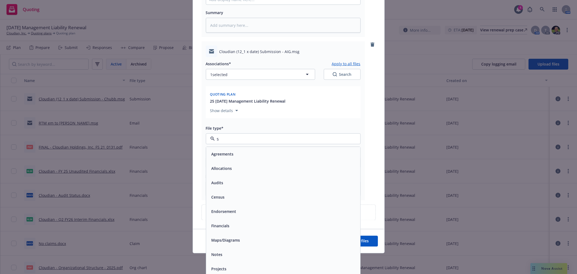
type input "su"
click at [230, 182] on span "Submission" at bounding box center [222, 183] width 21 height 6
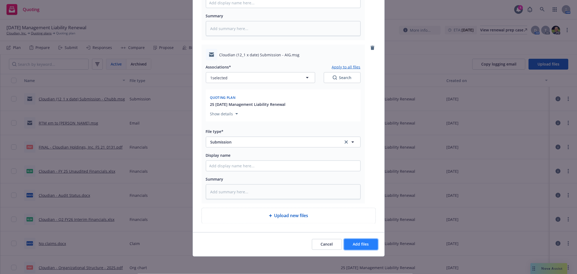
click at [365, 245] on span "Add files" at bounding box center [361, 244] width 16 height 5
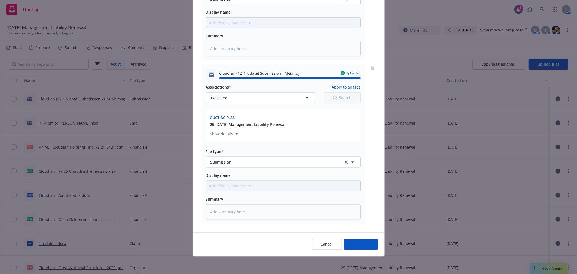
type textarea "x"
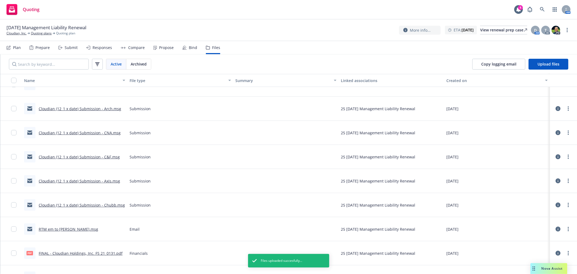
scroll to position [0, 0]
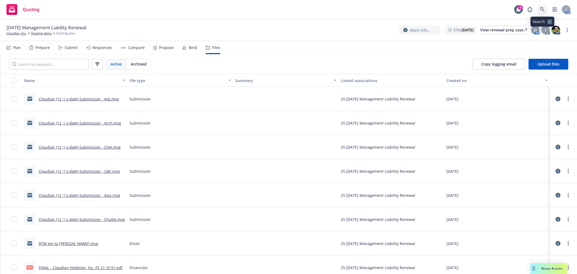
click at [541, 10] on icon at bounding box center [542, 9] width 5 height 5
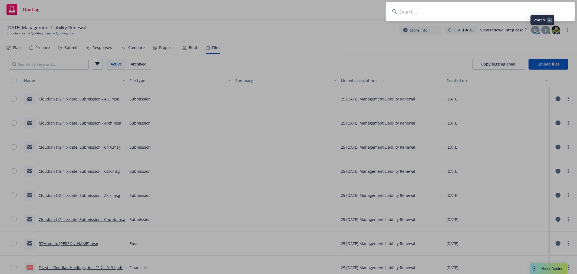
click at [505, 10] on input at bounding box center [480, 11] width 189 height 19
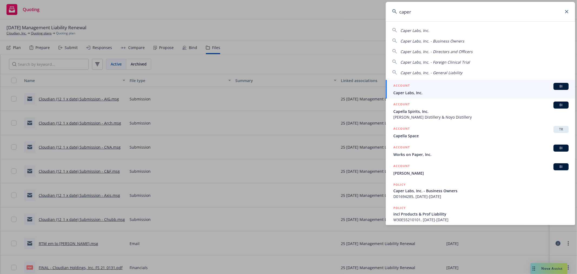
type input "caper"
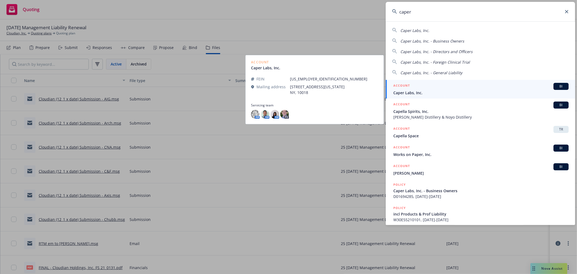
click at [400, 95] on span "Caper Labs, Inc." at bounding box center [480, 93] width 175 height 6
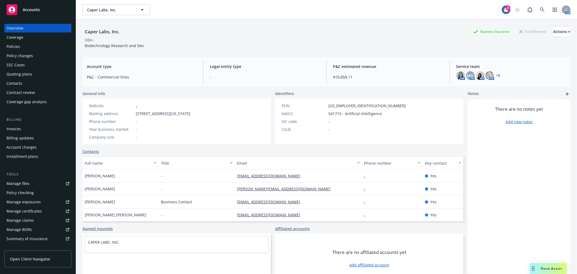
click at [17, 45] on div "Policies" at bounding box center [13, 46] width 14 height 9
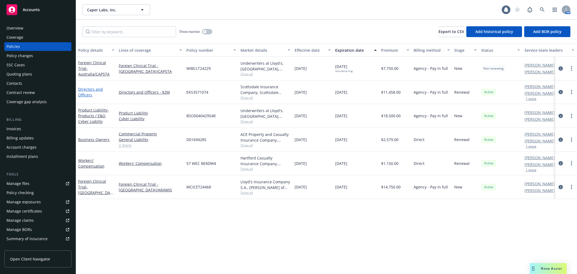
click at [87, 88] on link "Directors and Officers" at bounding box center [90, 92] width 25 height 11
click at [543, 9] on icon at bounding box center [542, 9] width 5 height 5
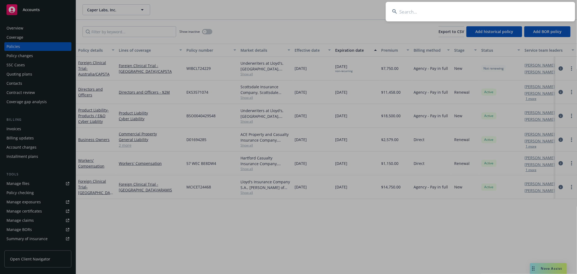
click at [518, 9] on input at bounding box center [480, 11] width 189 height 19
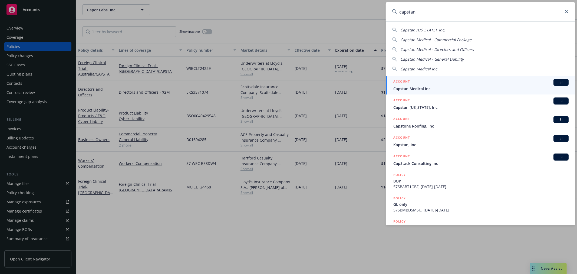
type input "capstan"
click at [464, 86] on span "Capstan Medical Inc" at bounding box center [480, 89] width 175 height 6
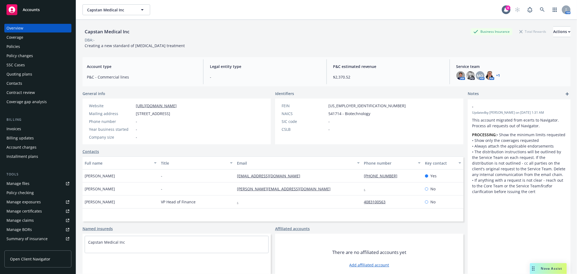
click at [12, 47] on div "Policies" at bounding box center [13, 46] width 14 height 9
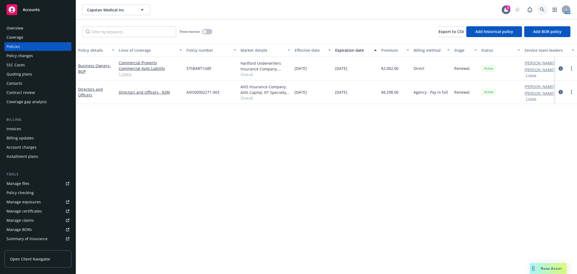
click at [542, 14] on link at bounding box center [542, 9] width 11 height 11
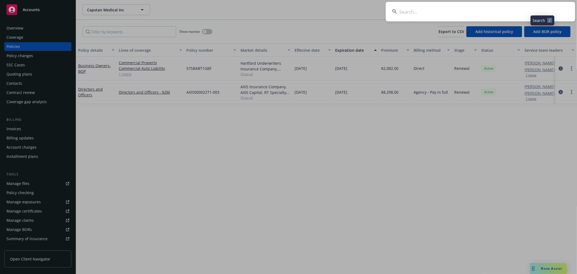
click at [519, 15] on input at bounding box center [480, 11] width 189 height 19
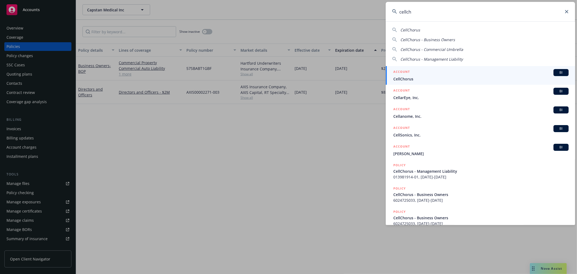
type input "cellch"
click at [476, 77] on span "CellChorus" at bounding box center [480, 79] width 175 height 6
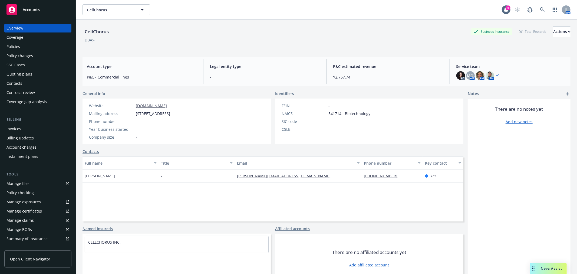
click at [14, 45] on div "Policies" at bounding box center [13, 46] width 14 height 9
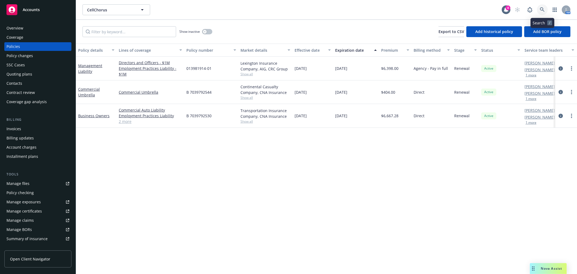
click at [547, 7] on link at bounding box center [542, 9] width 11 height 11
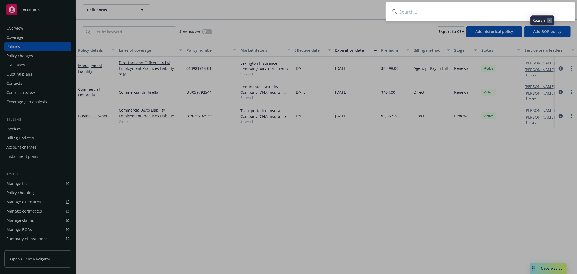
click at [510, 14] on input at bounding box center [480, 11] width 189 height 19
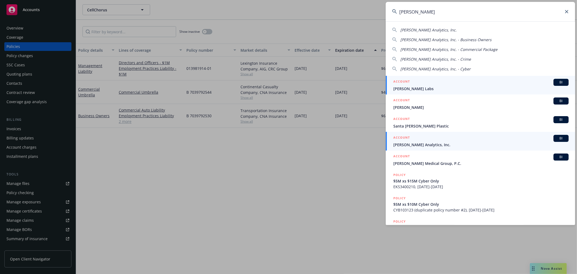
type input "clara"
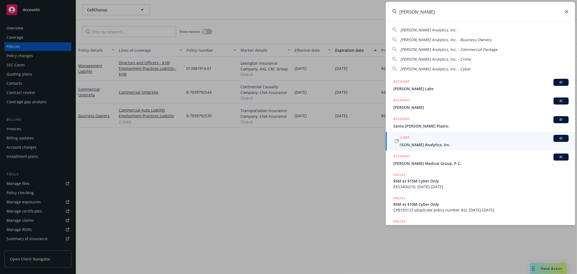
click at [418, 145] on span "Clara Analytics, Inc." at bounding box center [480, 145] width 175 height 6
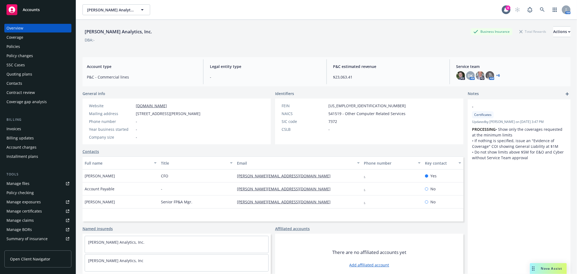
click at [18, 48] on div "Policies" at bounding box center [13, 46] width 14 height 9
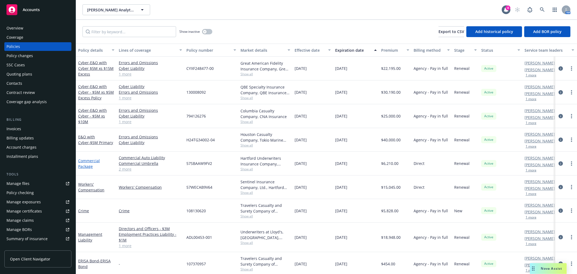
scroll to position [6, 0]
click at [26, 27] on div "Overview" at bounding box center [37, 28] width 63 height 9
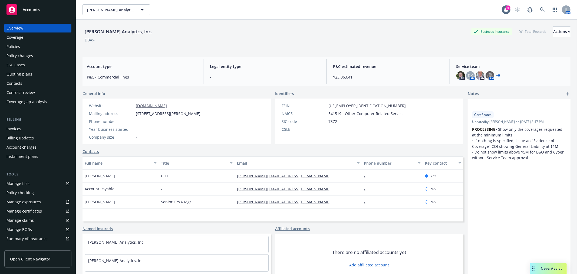
click at [497, 74] on link "+ 6" at bounding box center [499, 75] width 4 height 3
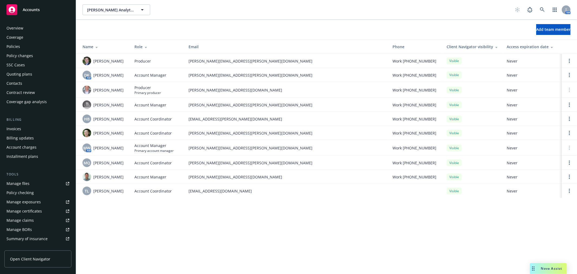
scroll to position [88, 0]
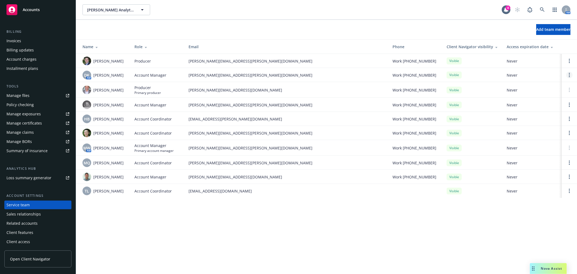
click at [571, 74] on link "Open options" at bounding box center [569, 75] width 6 height 6
click at [539, 60] on span "Remove account manager" at bounding box center [517, 59] width 60 height 5
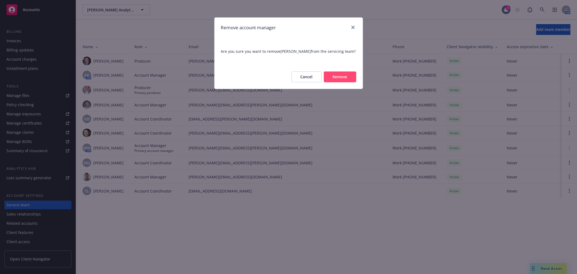
click at [349, 76] on button "Remove" at bounding box center [340, 76] width 32 height 11
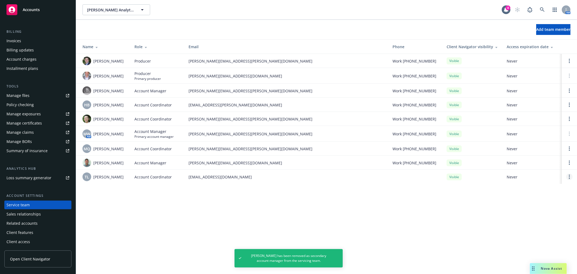
click at [569, 177] on circle "Open options" at bounding box center [569, 176] width 1 height 1
click at [544, 161] on span "Remove account coordinator" at bounding box center [533, 162] width 65 height 5
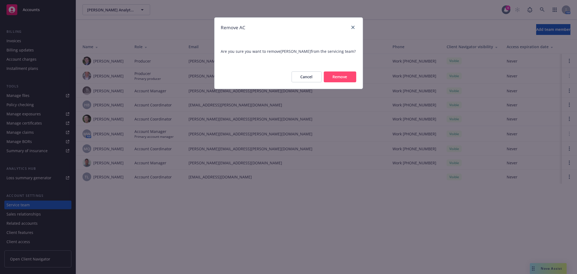
click at [349, 82] on button "Remove" at bounding box center [340, 76] width 32 height 11
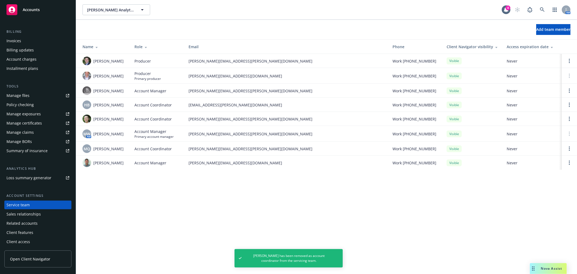
click at [568, 159] on div at bounding box center [569, 162] width 6 height 6
click at [568, 161] on link "Open options" at bounding box center [569, 162] width 6 height 6
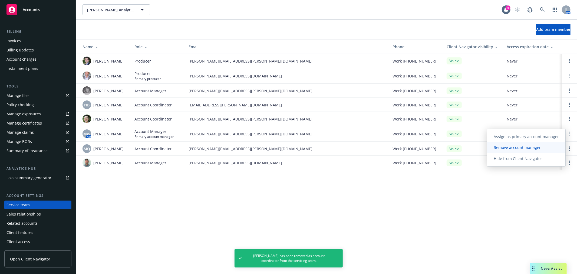
click at [534, 148] on span "Remove account manager" at bounding box center [517, 147] width 60 height 5
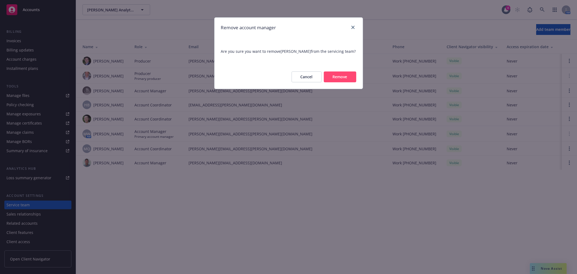
click at [339, 80] on button "Remove" at bounding box center [340, 76] width 32 height 11
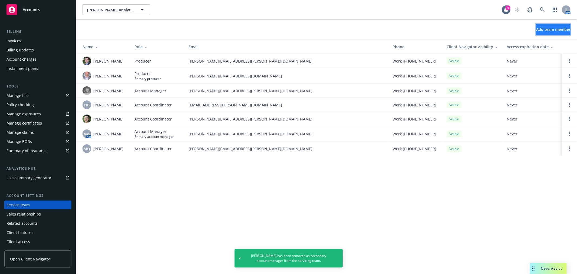
click at [557, 28] on span "Add team member" at bounding box center [553, 29] width 34 height 5
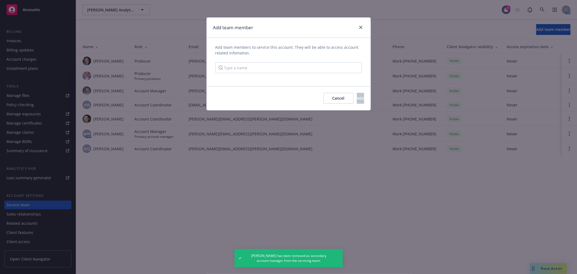
click at [274, 62] on div "Add team members to service this account. They will be able to access account r…" at bounding box center [288, 58] width 147 height 29
click at [274, 68] on input "Type a name" at bounding box center [288, 67] width 147 height 11
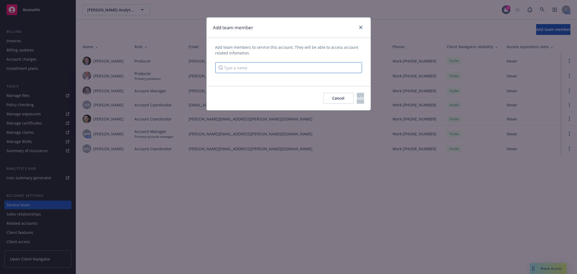
click at [274, 68] on input "Type a name" at bounding box center [288, 67] width 147 height 11
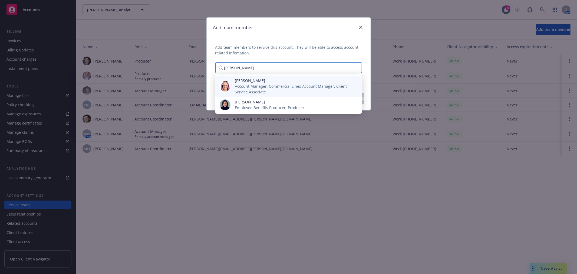
type input "[PERSON_NAME]"
click at [259, 82] on span "[PERSON_NAME]" at bounding box center [294, 81] width 119 height 6
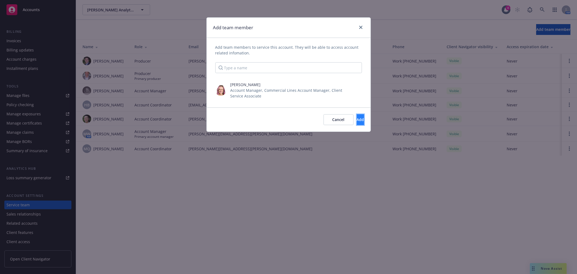
click at [357, 116] on button "Add" at bounding box center [360, 119] width 7 height 11
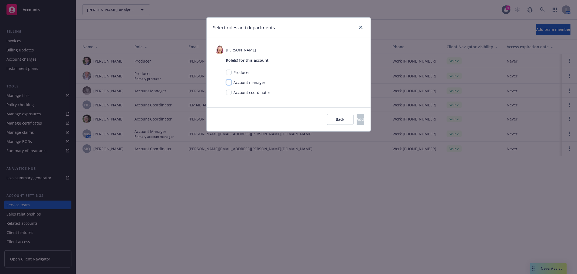
click at [226, 83] on input "checkbox" at bounding box center [228, 82] width 5 height 5
checkbox input "true"
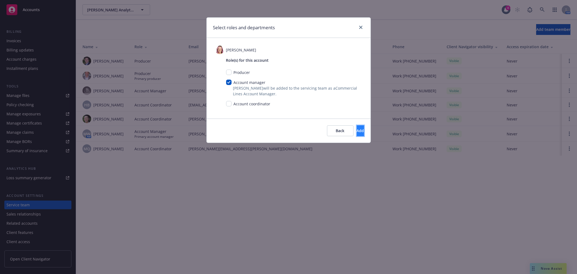
click at [358, 128] on button "Add" at bounding box center [360, 130] width 7 height 11
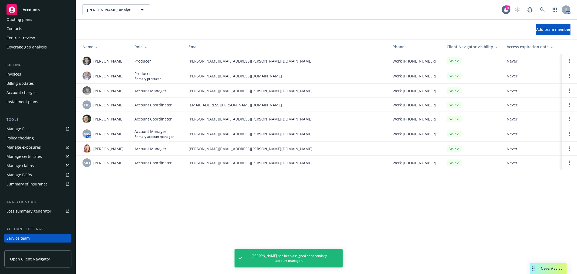
scroll to position [0, 0]
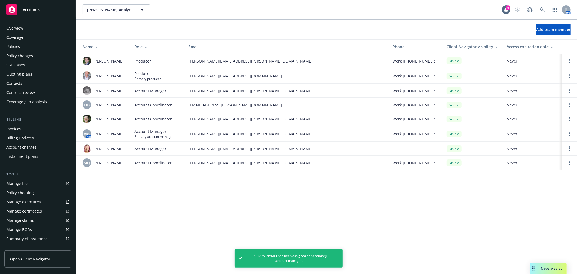
click at [17, 47] on div "Policies" at bounding box center [13, 46] width 14 height 9
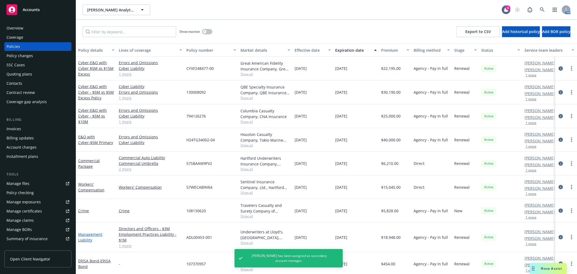
click at [91, 234] on link "Management Liability" at bounding box center [90, 237] width 24 height 11
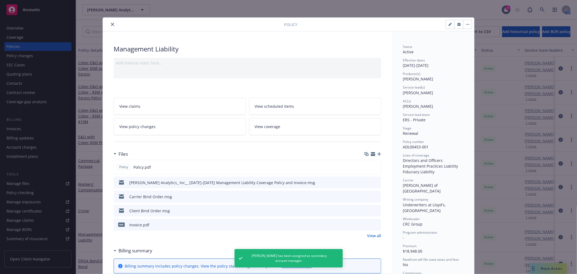
click at [448, 18] on div "Policy" at bounding box center [288, 25] width 371 height 14
click at [449, 23] on icon "button" at bounding box center [450, 24] width 3 height 3
select select "RENEWAL"
select select "12"
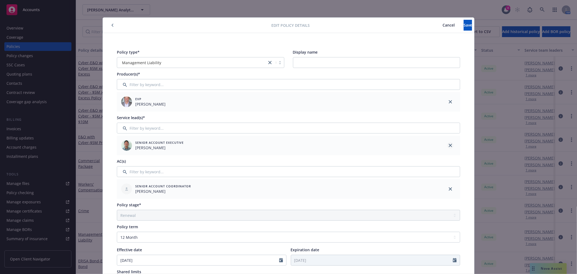
click at [449, 144] on icon "close" at bounding box center [450, 145] width 3 height 3
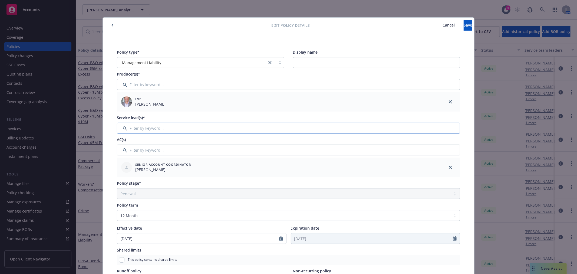
click at [180, 125] on input "Filter by keyword..." at bounding box center [288, 128] width 343 height 11
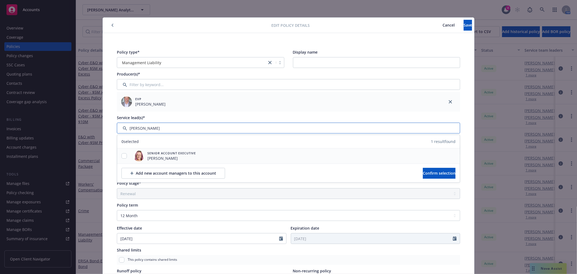
type input "[PERSON_NAME]"
click at [123, 156] on input "checkbox" at bounding box center [123, 155] width 5 height 5
checkbox input "true"
click at [424, 174] on span "Confirm selection" at bounding box center [439, 172] width 33 height 5
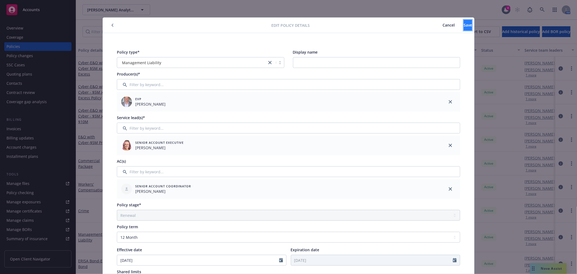
click at [464, 25] on button "Save" at bounding box center [468, 25] width 8 height 11
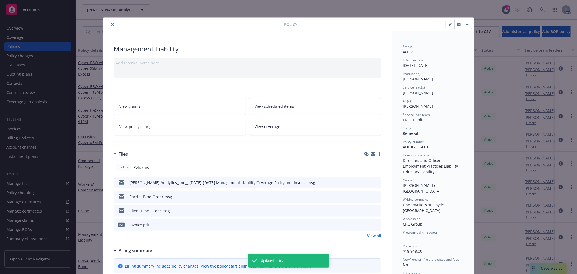
click at [111, 24] on icon "close" at bounding box center [112, 24] width 3 height 3
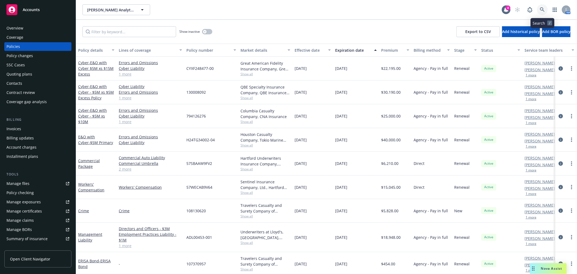
click at [540, 6] on link at bounding box center [542, 9] width 11 height 11
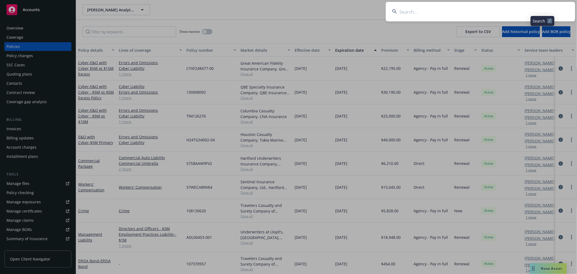
click at [523, 8] on input at bounding box center [480, 11] width 189 height 19
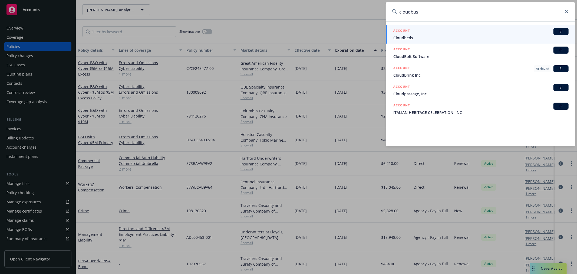
drag, startPoint x: 500, startPoint y: 9, endPoint x: 350, endPoint y: 15, distance: 150.6
click at [350, 15] on div "cloudbus ACCOUNT BI Cloudbeds ACCOUNT BI CloudBolt Software ACCOUNT Archived BI…" at bounding box center [288, 137] width 577 height 274
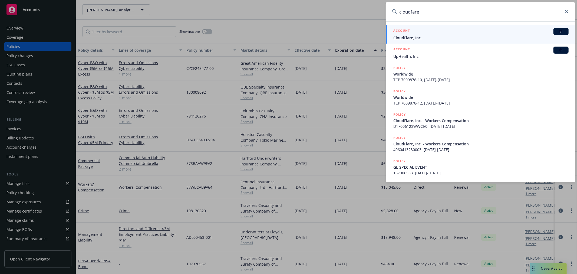
type input "cloudfare"
click at [445, 34] on div "ACCOUNT BI" at bounding box center [480, 31] width 175 height 7
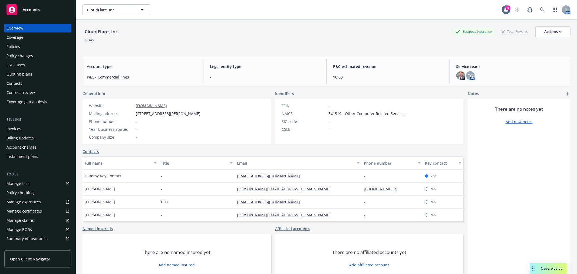
click at [22, 48] on div "Policies" at bounding box center [37, 46] width 63 height 9
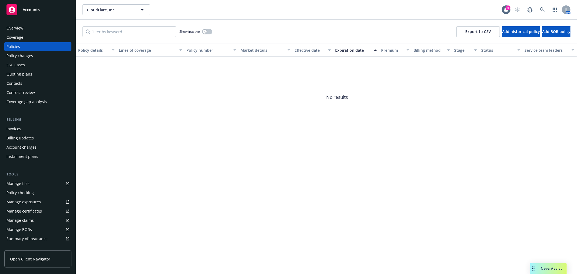
click at [17, 28] on div "Overview" at bounding box center [14, 28] width 17 height 9
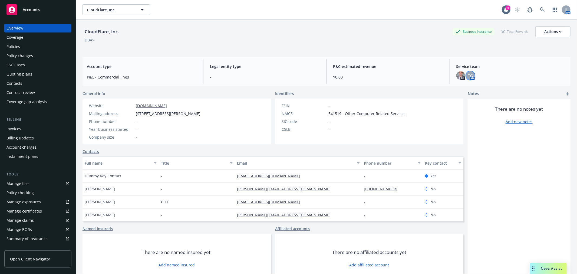
click at [468, 74] on span "TG" at bounding box center [470, 76] width 5 height 6
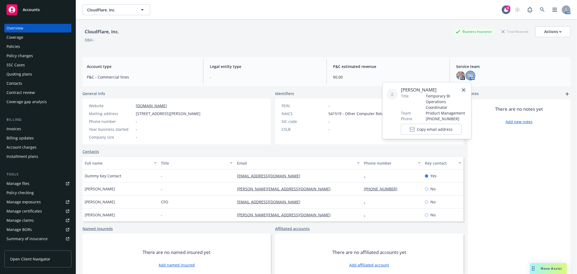
click at [464, 90] on icon "close" at bounding box center [463, 89] width 3 height 3
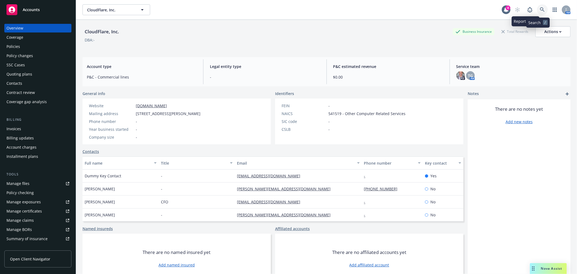
click at [538, 6] on link at bounding box center [542, 9] width 11 height 11
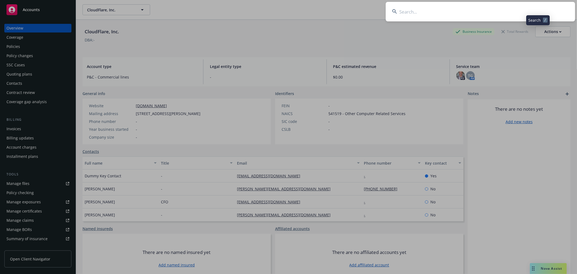
click at [496, 10] on input at bounding box center [480, 11] width 189 height 19
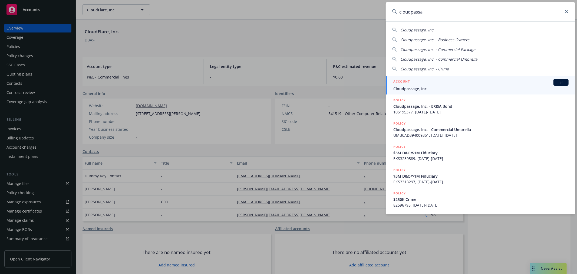
type input "cloudpassa"
click at [463, 88] on span "Cloudpassage, Inc." at bounding box center [480, 89] width 175 height 6
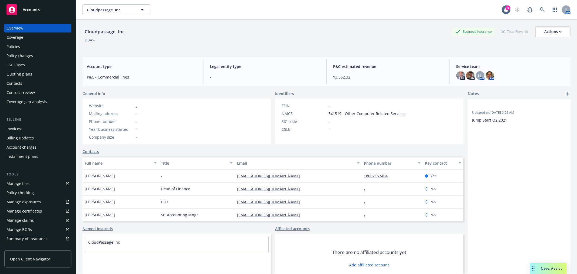
click at [17, 46] on div "Policies" at bounding box center [13, 46] width 14 height 9
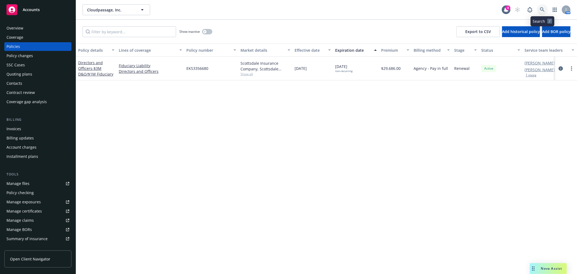
click at [545, 8] on link at bounding box center [542, 9] width 11 height 11
click at [476, 8] on div "Cloudpassage, Inc. Cloudpassage, Inc." at bounding box center [292, 9] width 419 height 11
click at [539, 7] on link at bounding box center [542, 9] width 11 height 11
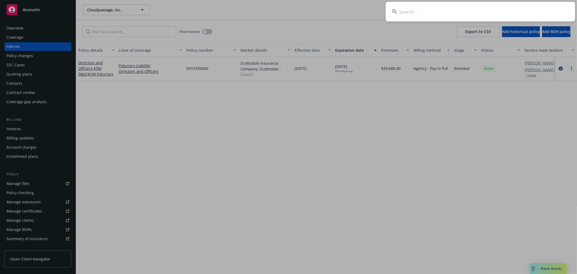
click at [510, 12] on input at bounding box center [480, 11] width 189 height 19
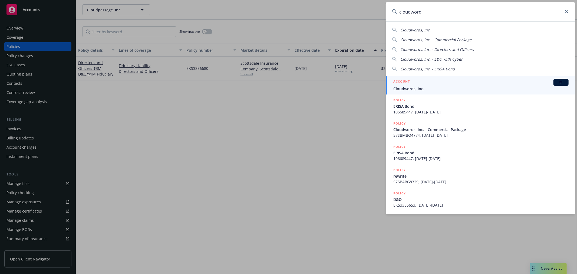
type input "cloudword"
click at [495, 84] on div "ACCOUNT BI" at bounding box center [480, 82] width 175 height 7
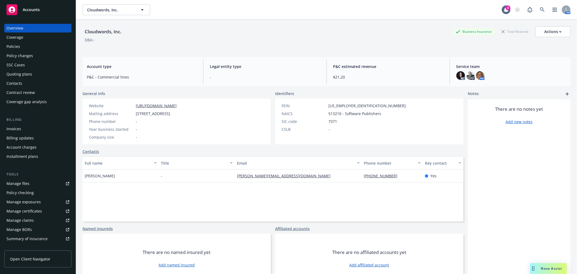
click at [17, 47] on div "Policies" at bounding box center [13, 46] width 14 height 9
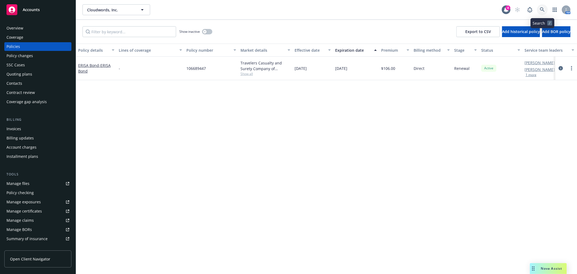
click at [544, 7] on icon at bounding box center [542, 9] width 5 height 5
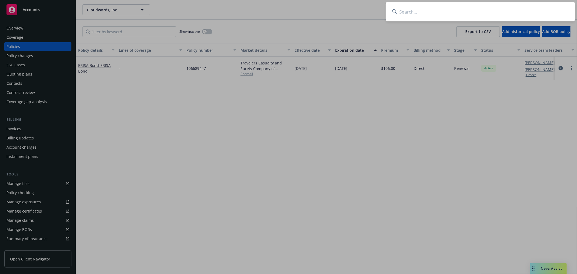
click at [488, 12] on input at bounding box center [480, 11] width 189 height 19
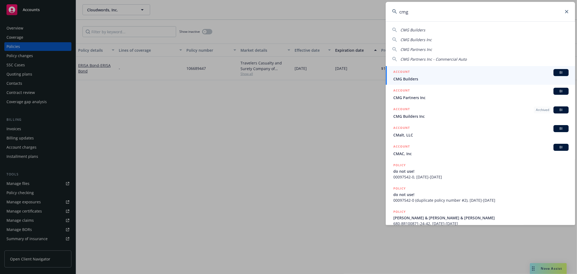
type input "cmg"
click at [452, 79] on span "CMG Builders" at bounding box center [480, 79] width 175 height 6
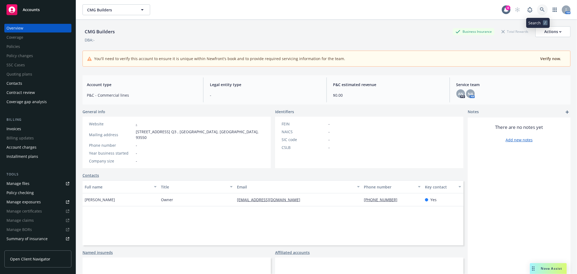
click at [540, 11] on link at bounding box center [542, 9] width 11 height 11
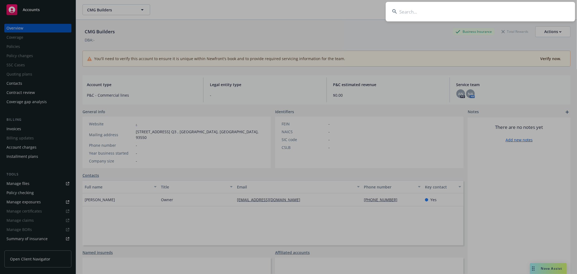
click at [497, 19] on input at bounding box center [480, 11] width 189 height 19
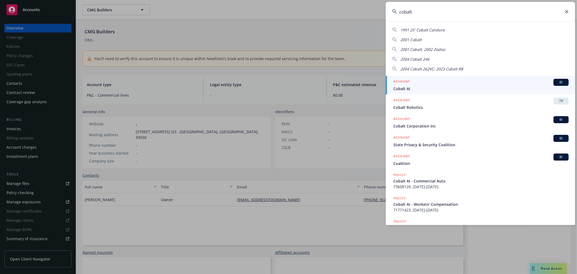
type input "cobalt"
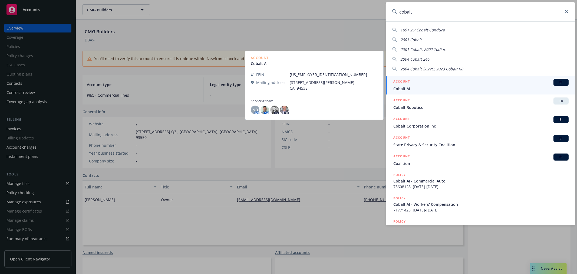
click at [505, 90] on span "Cobalt AI" at bounding box center [480, 89] width 175 height 6
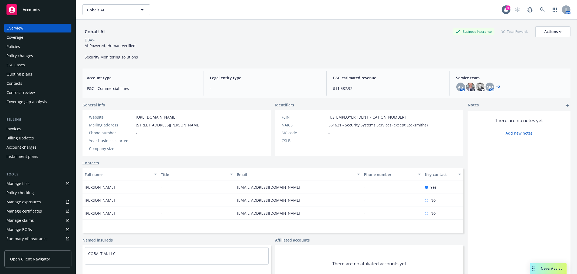
click at [20, 42] on div "Policies" at bounding box center [37, 46] width 63 height 9
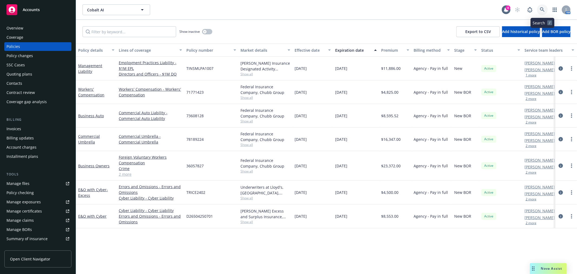
click at [542, 7] on icon at bounding box center [542, 9] width 5 height 5
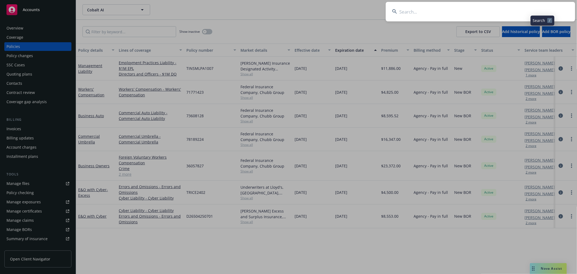
click at [521, 15] on input at bounding box center [480, 11] width 189 height 19
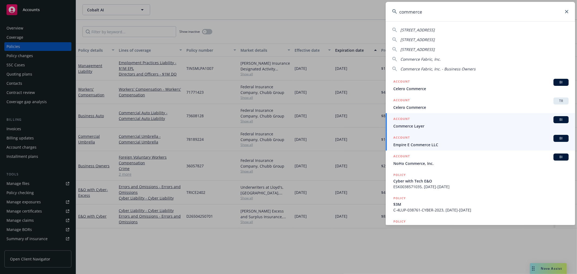
type input "commerce"
click at [434, 125] on span "Commerce Layer" at bounding box center [480, 126] width 175 height 6
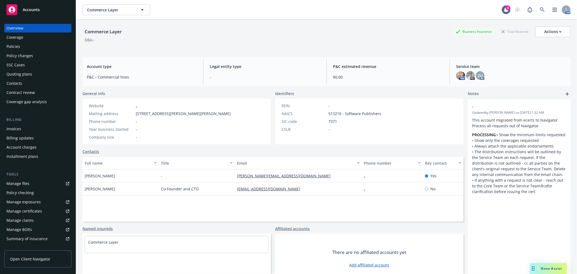
click at [17, 75] on div "Quoting plans" at bounding box center [19, 74] width 26 height 9
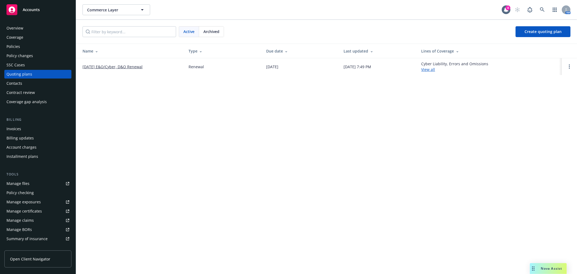
click at [11, 43] on div "Policies" at bounding box center [13, 46] width 14 height 9
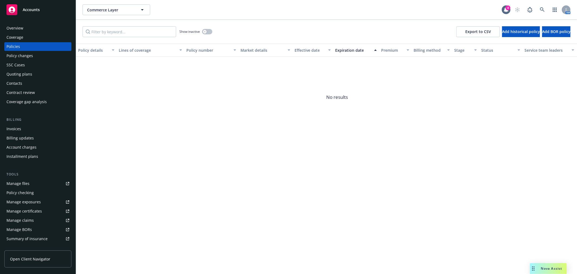
click at [16, 26] on div "Overview" at bounding box center [14, 28] width 17 height 9
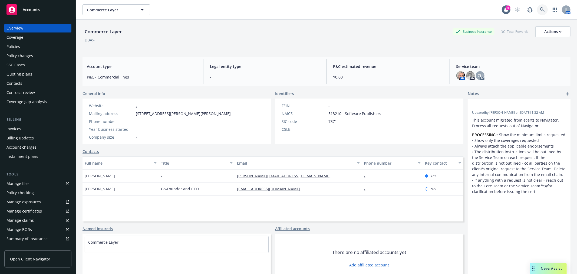
click at [537, 6] on link at bounding box center [542, 9] width 11 height 11
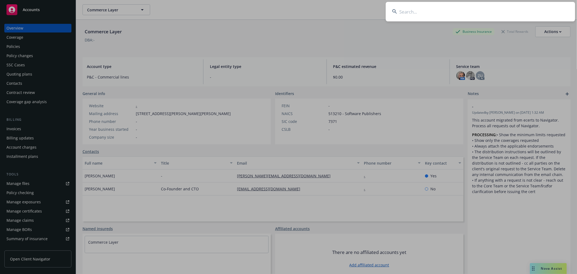
click at [463, 12] on input at bounding box center [480, 11] width 189 height 19
type input "confluent"
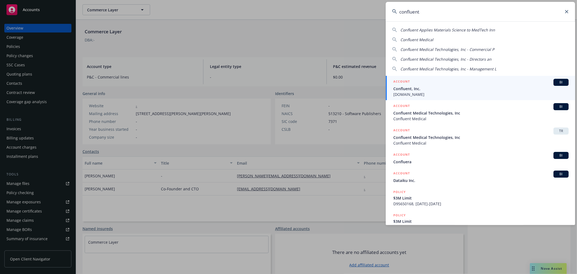
click at [433, 88] on span "Confluent, Inc." at bounding box center [480, 89] width 175 height 6
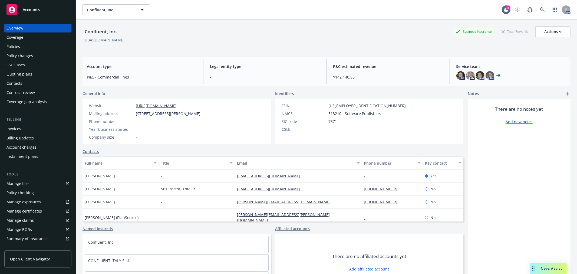
click at [497, 75] on link "+ 6" at bounding box center [499, 75] width 4 height 3
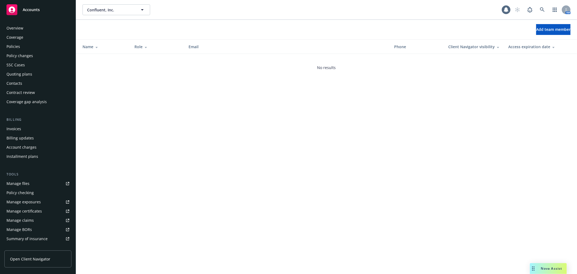
scroll to position [88, 0]
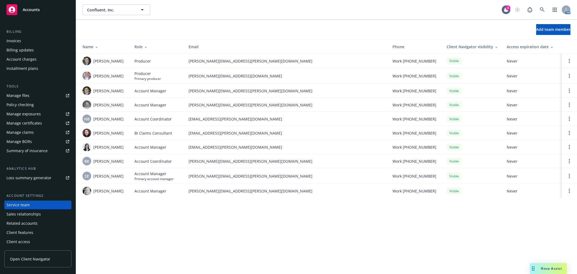
click at [347, 90] on span "[PERSON_NAME][EMAIL_ADDRESS][PERSON_NAME][DOMAIN_NAME]" at bounding box center [286, 91] width 195 height 6
drag, startPoint x: 356, startPoint y: 127, endPoint x: 220, endPoint y: 96, distance: 138.9
click at [350, 127] on td "[EMAIL_ADDRESS][PERSON_NAME][DOMAIN_NAME]" at bounding box center [286, 133] width 204 height 14
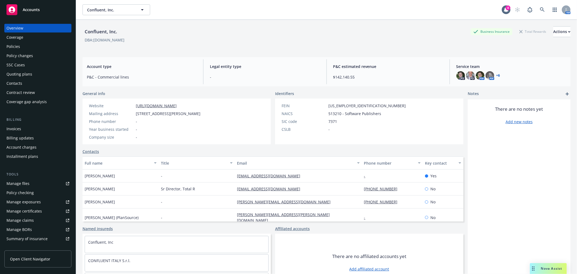
click at [15, 47] on div "Policies" at bounding box center [13, 46] width 14 height 9
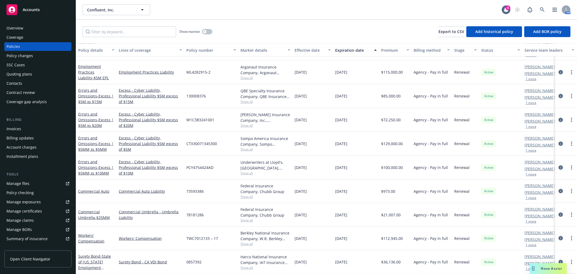
scroll to position [536, 0]
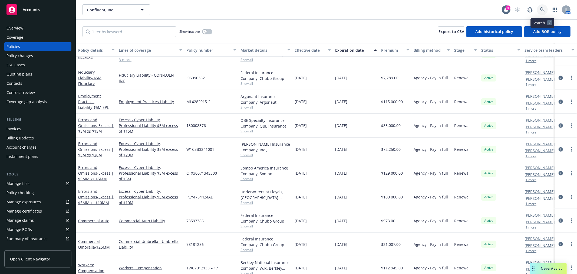
click at [540, 8] on icon at bounding box center [542, 9] width 5 height 5
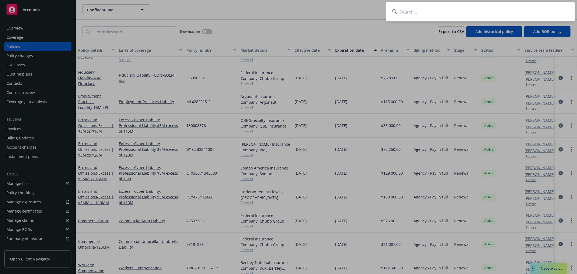
drag, startPoint x: 483, startPoint y: 20, endPoint x: 481, endPoint y: 14, distance: 5.9
click at [483, 19] on input at bounding box center [480, 11] width 189 height 19
click at [481, 14] on input at bounding box center [480, 11] width 189 height 19
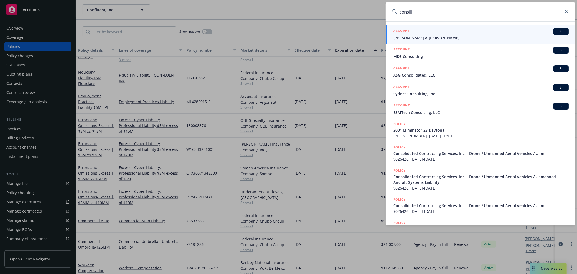
drag, startPoint x: 462, startPoint y: 14, endPoint x: 295, endPoint y: 0, distance: 167.0
click at [295, 0] on div "consili ACCOUNT BI Consiglio, Mark & Monique ACCOUNT BI MDS Consulting ACCOUNT …" at bounding box center [288, 137] width 577 height 274
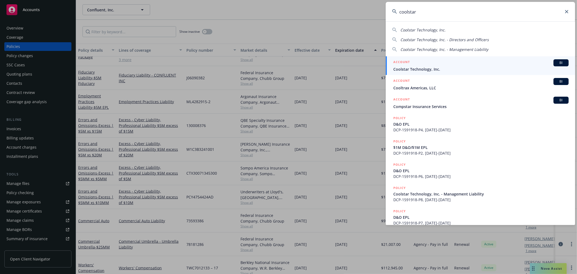
type input "coolstar"
click at [450, 71] on span "Coolstar Technology, Inc." at bounding box center [480, 69] width 175 height 6
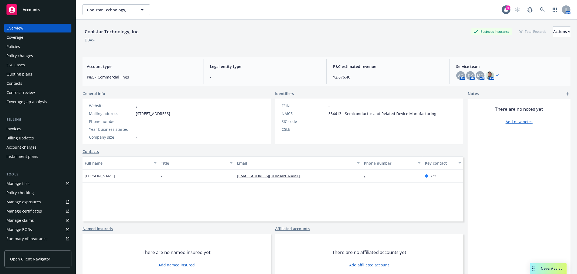
click at [25, 44] on div "Policies" at bounding box center [37, 46] width 63 height 9
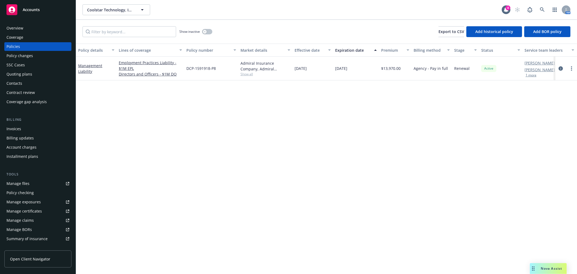
click at [20, 28] on div "Overview" at bounding box center [14, 28] width 17 height 9
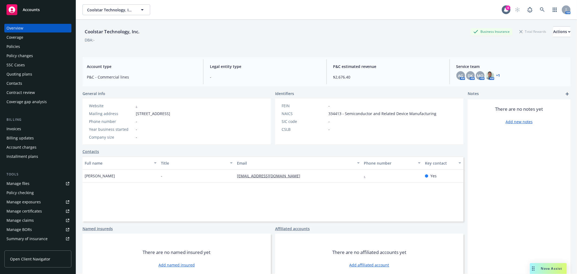
click at [497, 76] on link "+ 1" at bounding box center [499, 75] width 4 height 3
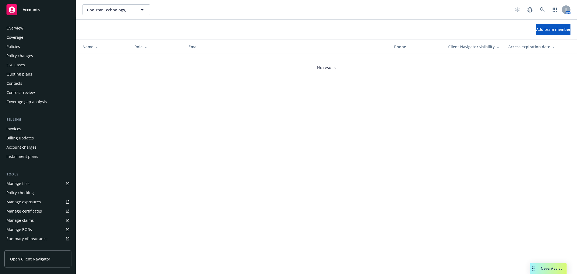
scroll to position [88, 0]
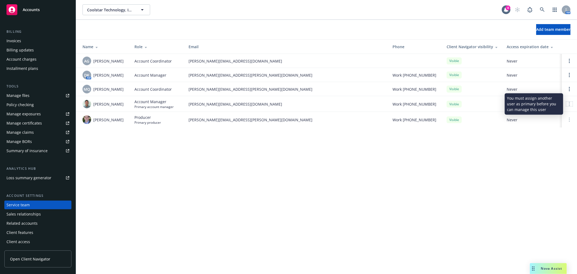
click at [570, 104] on circle at bounding box center [569, 103] width 1 height 1
click at [570, 104] on icon at bounding box center [569, 104] width 1 height 4
click at [513, 176] on div "Coolstar Technology, Inc. Coolstar Technology, Inc. 4 AM Add team member Name R…" at bounding box center [326, 137] width 501 height 274
click at [572, 103] on div at bounding box center [569, 104] width 6 height 4
click at [571, 102] on div at bounding box center [569, 104] width 6 height 4
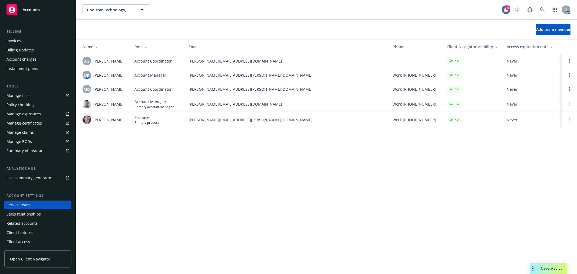
click at [567, 69] on td at bounding box center [569, 75] width 15 height 14
click at [570, 74] on link "Open options" at bounding box center [569, 75] width 6 height 6
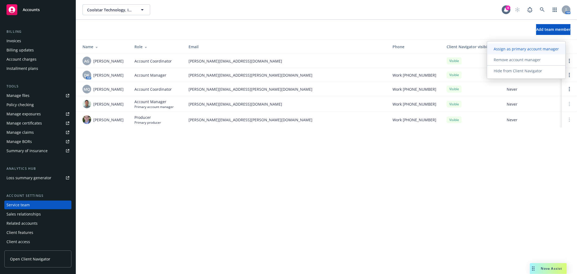
click at [531, 49] on span "Assign as primary account manager" at bounding box center [526, 48] width 78 height 5
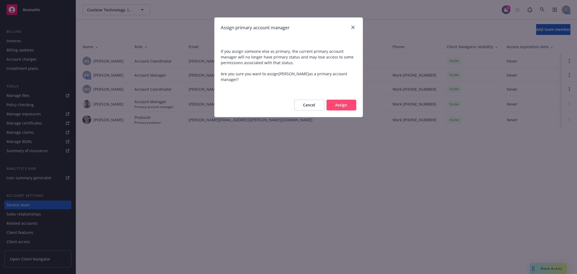
click at [351, 101] on button "Assign" at bounding box center [342, 105] width 30 height 11
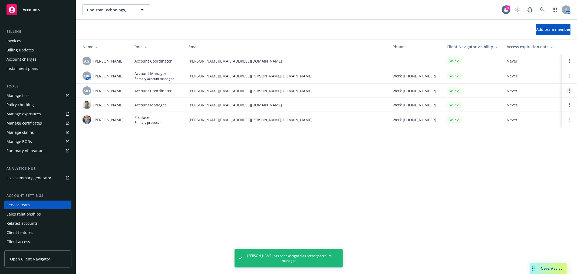
click at [571, 90] on link "Open options" at bounding box center [569, 90] width 6 height 6
click at [551, 77] on span "Remove account coordinator" at bounding box center [533, 75] width 65 height 5
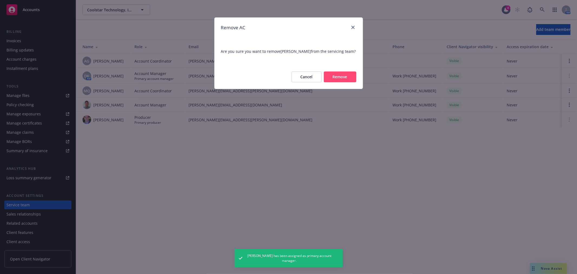
click at [332, 73] on button "Remove" at bounding box center [340, 76] width 32 height 11
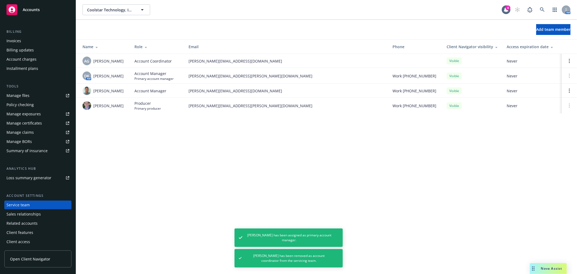
click at [572, 88] on div at bounding box center [569, 90] width 6 height 6
click at [567, 90] on link "Open options" at bounding box center [569, 90] width 6 height 6
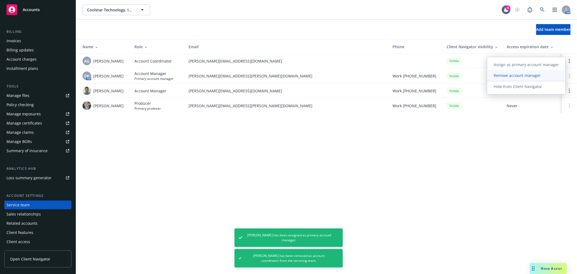
click at [524, 72] on link "Remove account manager" at bounding box center [526, 75] width 78 height 11
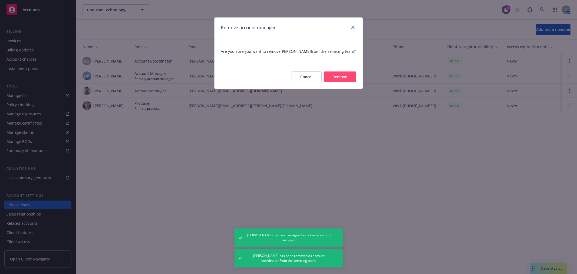
click at [340, 80] on button "Remove" at bounding box center [340, 76] width 32 height 11
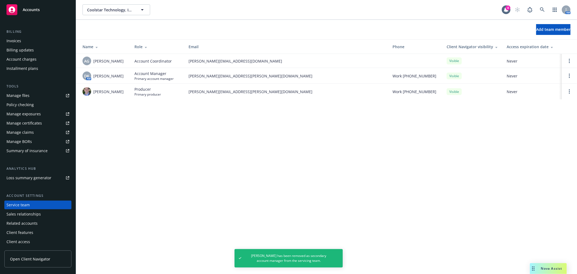
scroll to position [0, 0]
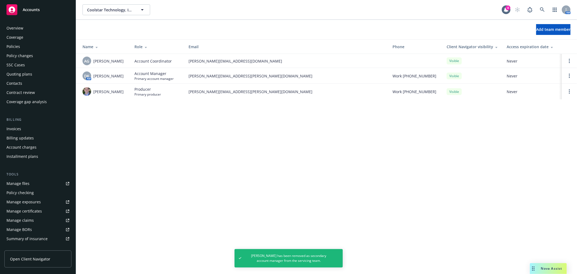
click at [22, 45] on div "Policies" at bounding box center [37, 46] width 63 height 9
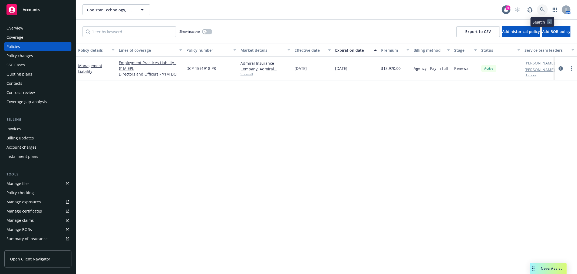
click at [541, 10] on icon at bounding box center [542, 9] width 5 height 5
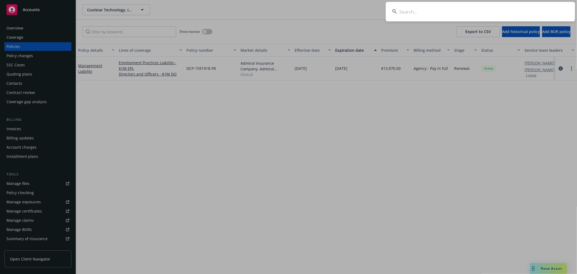
click at [514, 8] on input at bounding box center [480, 11] width 189 height 19
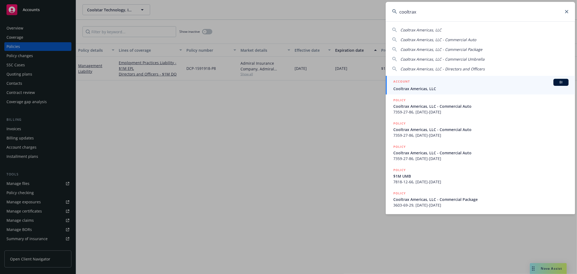
type input "cooltrax"
click at [481, 90] on span "Cooltrax Americas, LLC" at bounding box center [480, 89] width 175 height 6
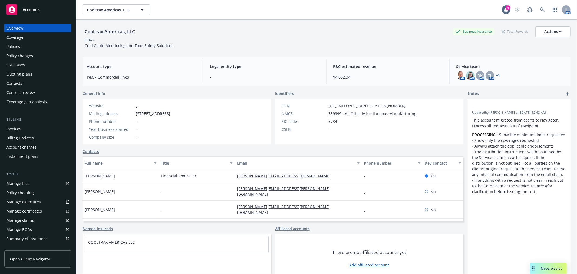
click at [23, 44] on div "Policies" at bounding box center [37, 46] width 63 height 9
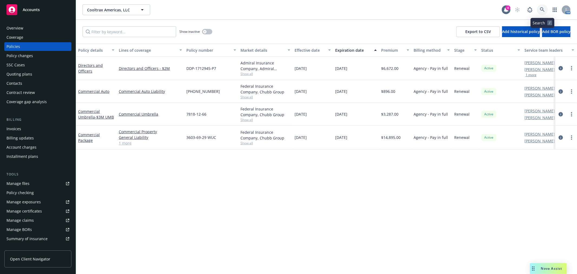
click at [540, 6] on link at bounding box center [542, 9] width 11 height 11
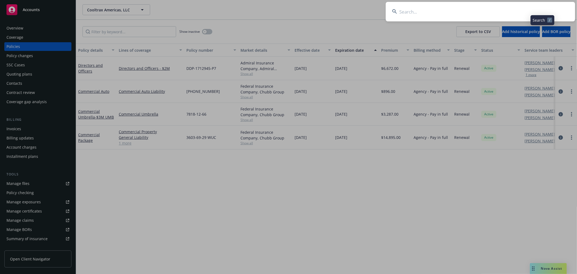
click at [522, 12] on input at bounding box center [480, 11] width 189 height 19
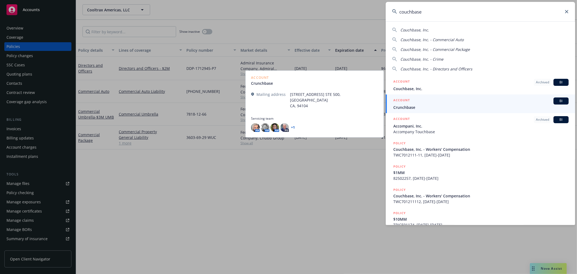
type input "couchbase"
click at [483, 95] on link "ACCOUNT BI Crunchbase" at bounding box center [480, 103] width 189 height 19
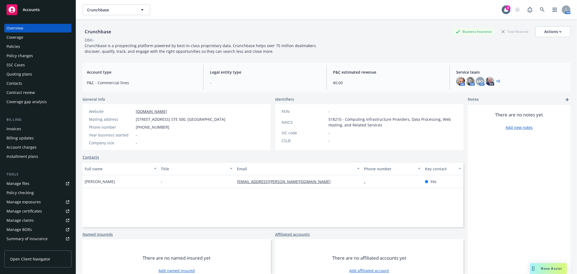
click at [16, 47] on div "Policies" at bounding box center [13, 46] width 14 height 9
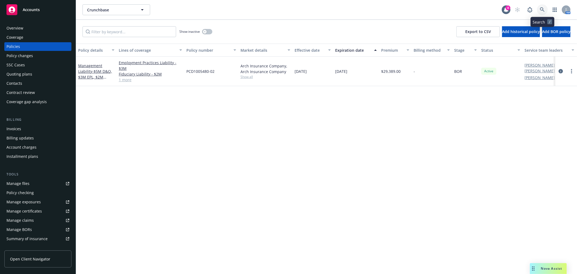
click at [541, 8] on icon at bounding box center [542, 9] width 5 height 5
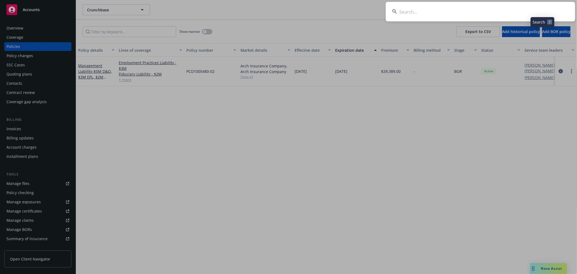
click at [521, 12] on input at bounding box center [480, 11] width 189 height 19
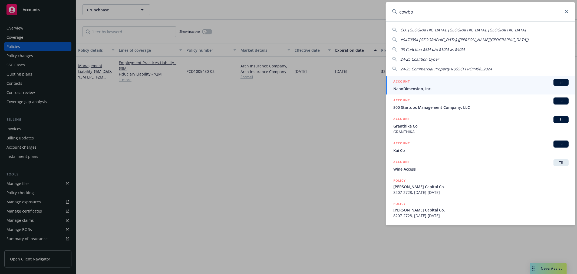
type input "cowboy"
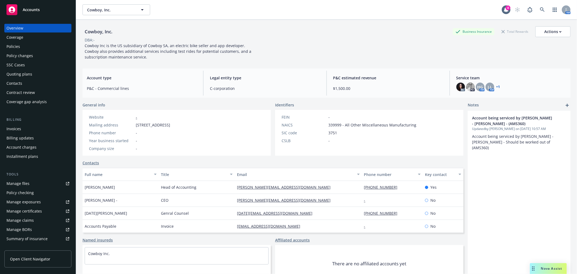
click at [7, 41] on div "Coverage" at bounding box center [14, 37] width 17 height 9
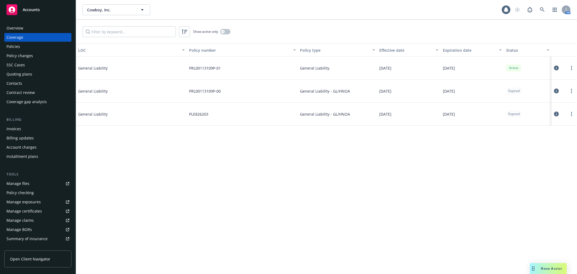
click at [9, 47] on div "Policies" at bounding box center [13, 46] width 14 height 9
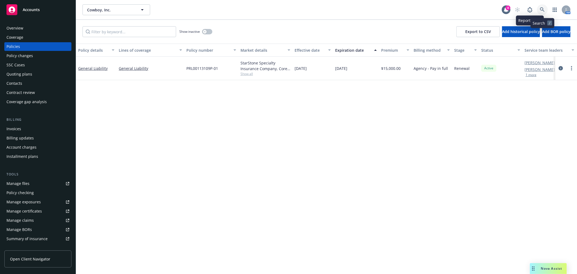
click at [541, 7] on link at bounding box center [542, 9] width 11 height 11
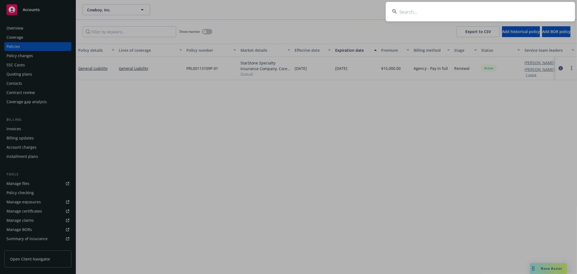
click at [528, 10] on input at bounding box center [480, 11] width 189 height 19
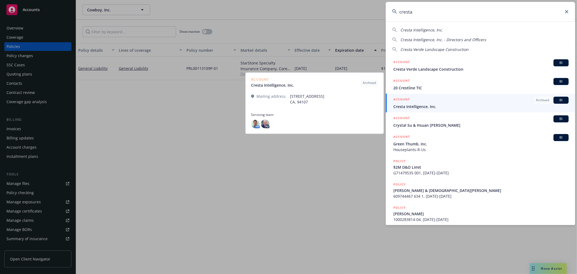
type input "cresta"
click at [448, 105] on span "Cresta Intelligence, Inc." at bounding box center [480, 107] width 175 height 6
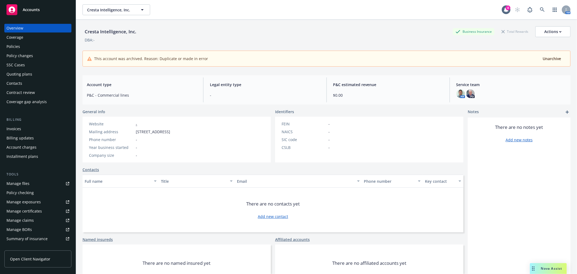
click at [17, 45] on div "Policies" at bounding box center [13, 46] width 14 height 9
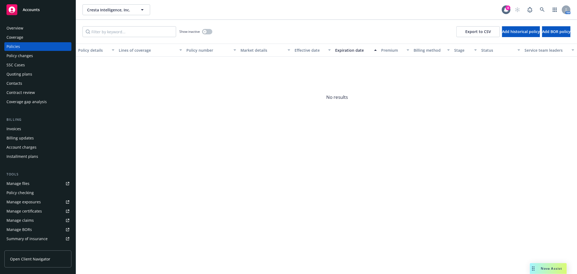
click at [15, 27] on div "Overview" at bounding box center [14, 28] width 17 height 9
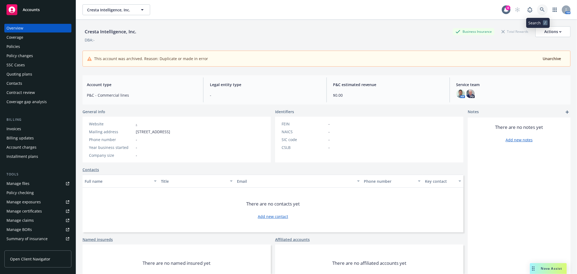
click at [541, 11] on link at bounding box center [542, 9] width 11 height 11
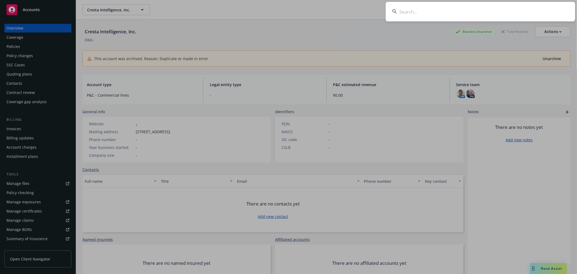
click at [461, 15] on input at bounding box center [480, 11] width 189 height 19
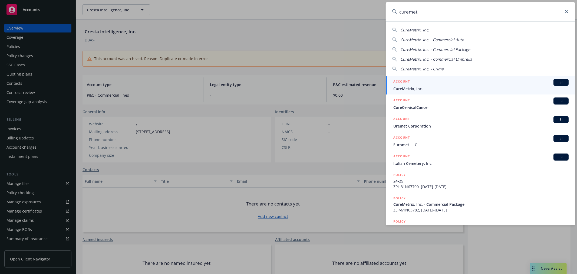
type input "curemet"
click at [437, 88] on span "CureMetrix, Inc." at bounding box center [480, 89] width 175 height 6
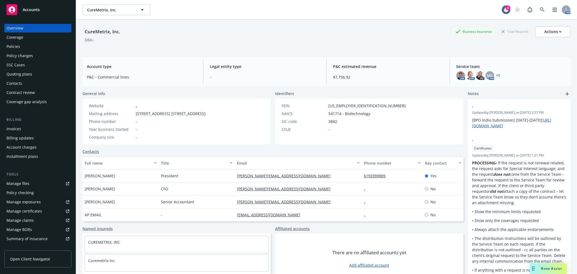
click at [18, 49] on div "Policies" at bounding box center [13, 46] width 14 height 9
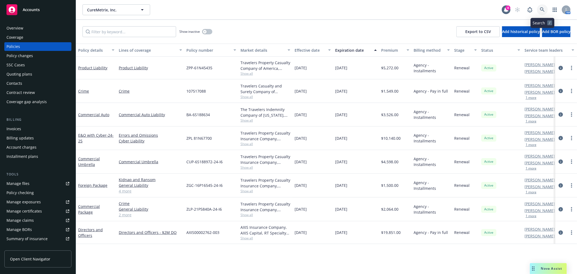
click at [542, 6] on link at bounding box center [542, 9] width 11 height 11
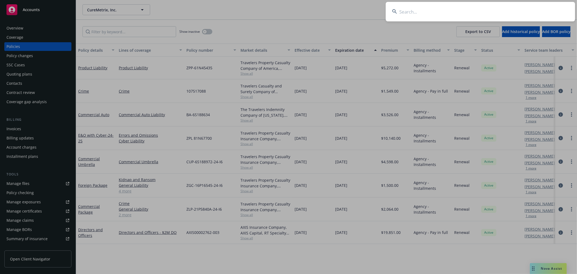
click at [507, 12] on input at bounding box center [480, 11] width 189 height 19
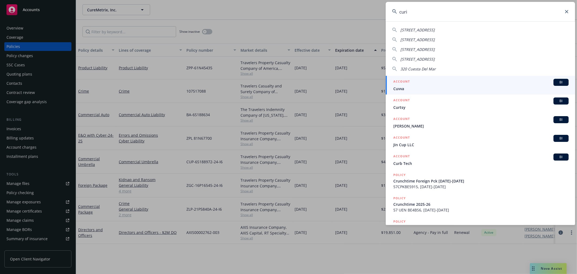
type input "curio"
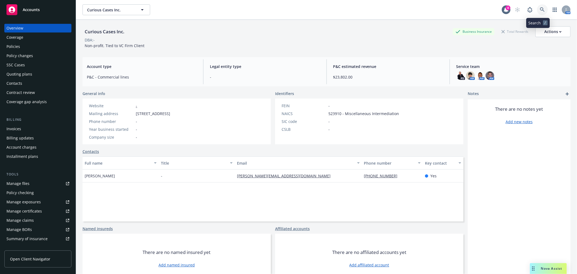
click at [540, 10] on icon at bounding box center [542, 9] width 5 height 5
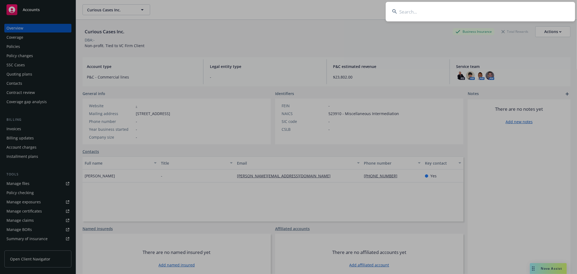
click at [503, 14] on input at bounding box center [480, 11] width 189 height 19
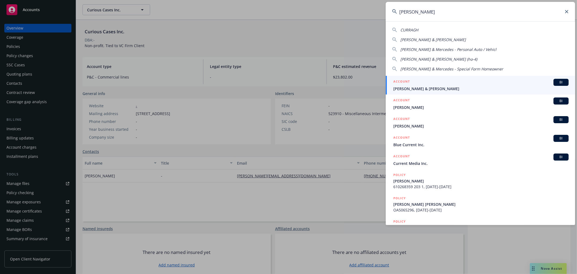
type input "currant"
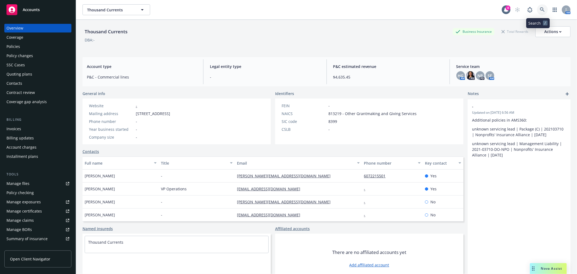
click at [538, 6] on link at bounding box center [542, 9] width 11 height 11
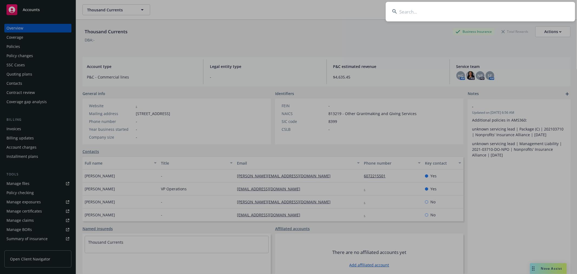
click at [483, 15] on input at bounding box center [480, 11] width 189 height 19
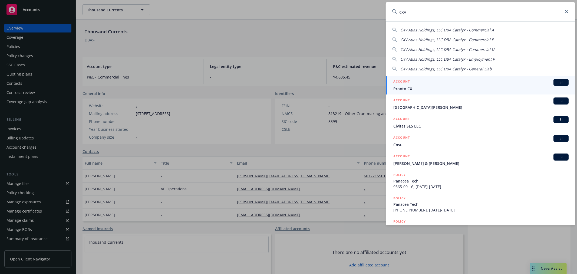
drag, startPoint x: 423, startPoint y: 15, endPoint x: 331, endPoint y: 8, distance: 92.3
click at [331, 8] on div "cxv CXV Atlas Holdings, LLC DBA Catalyx - Commercial A CXV Atlas Holdings, LLC …" at bounding box center [288, 137] width 577 height 274
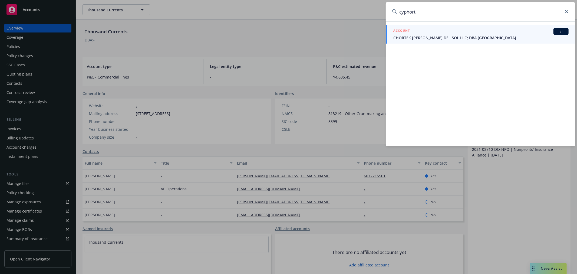
type input "cyphort"
click at [567, 14] on input "cyphort" at bounding box center [480, 11] width 189 height 19
click at [565, 11] on div "cyphort" at bounding box center [480, 11] width 189 height 19
click at [566, 12] on icon at bounding box center [566, 11] width 3 height 3
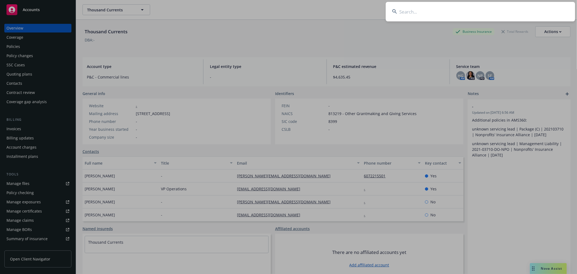
drag, startPoint x: 443, startPoint y: 11, endPoint x: 392, endPoint y: 15, distance: 51.1
click at [392, 15] on input at bounding box center [480, 11] width 189 height 19
type input "cloudian"
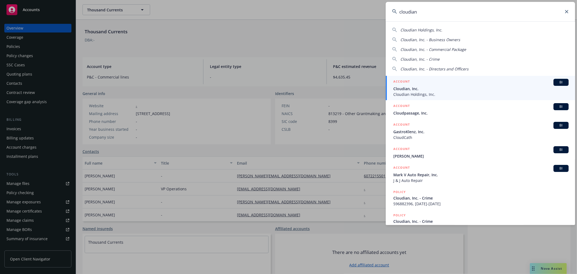
click at [426, 86] on span "Cloudian, Inc." at bounding box center [480, 89] width 175 height 6
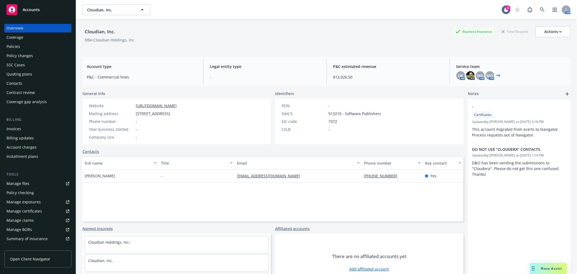
click at [15, 72] on div "Quoting plans" at bounding box center [19, 74] width 26 height 9
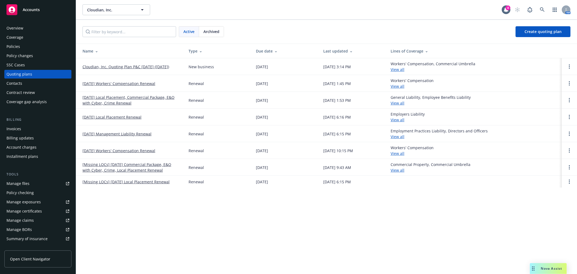
click at [126, 133] on link "[DATE] Management Liability Renewal" at bounding box center [117, 134] width 69 height 6
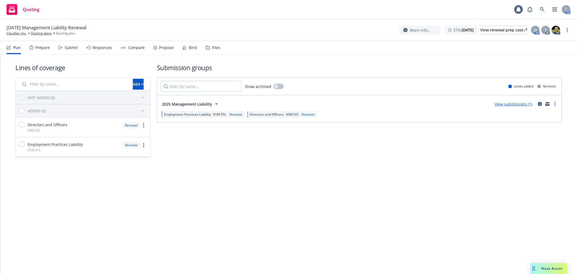
click at [209, 48] on div "Files" at bounding box center [213, 47] width 14 height 13
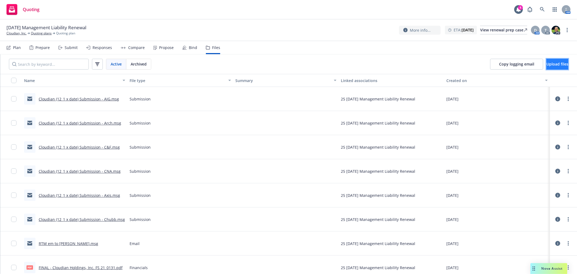
click at [547, 64] on span "Upload files" at bounding box center [558, 63] width 22 height 5
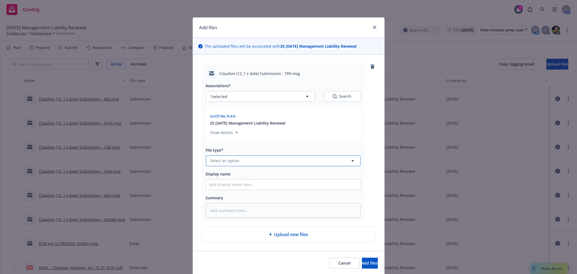
click at [257, 158] on button "Select an option" at bounding box center [283, 160] width 155 height 11
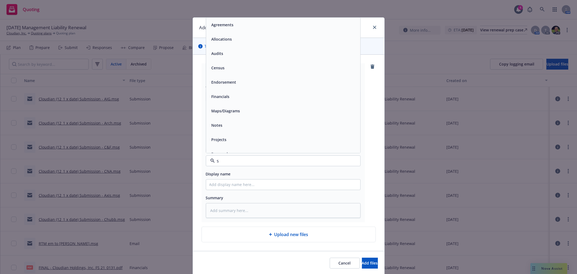
type input "su"
click at [246, 57] on div "Submission" at bounding box center [283, 54] width 148 height 8
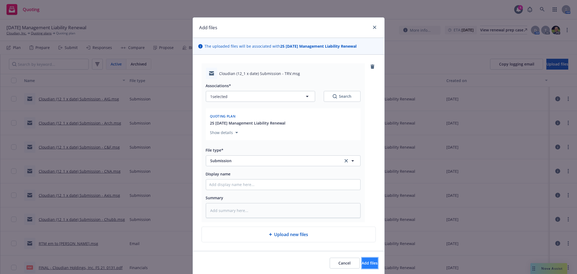
click at [366, 260] on button "Add files" at bounding box center [370, 263] width 16 height 11
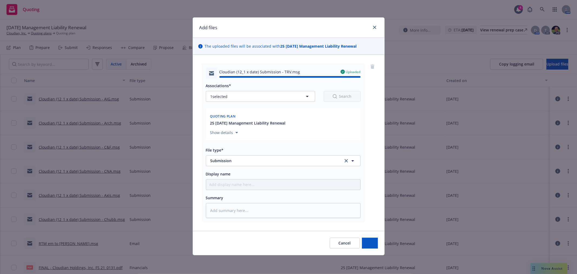
type textarea "x"
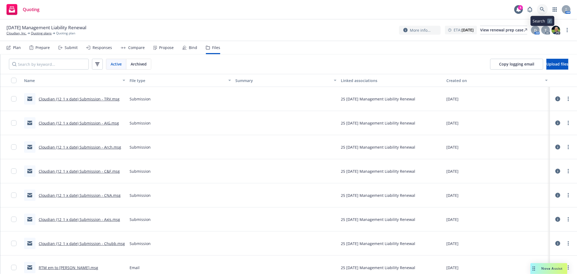
click at [541, 12] on link at bounding box center [542, 9] width 11 height 11
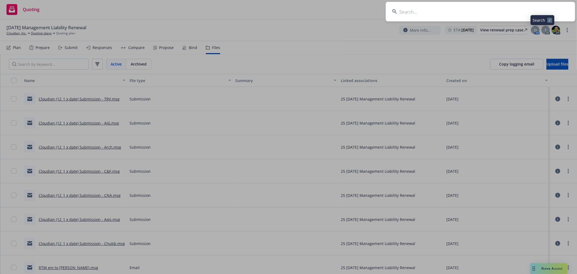
click at [518, 15] on input at bounding box center [480, 11] width 189 height 19
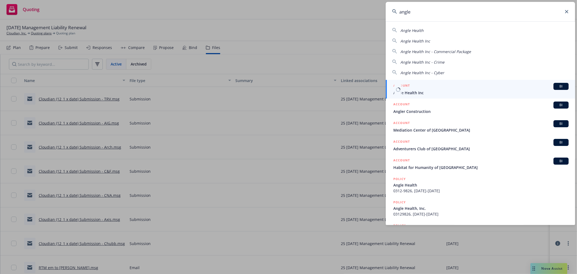
type input "angle"
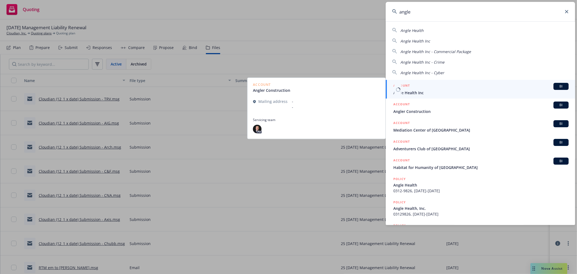
click at [407, 95] on span "Angle Health Inc" at bounding box center [480, 93] width 175 height 6
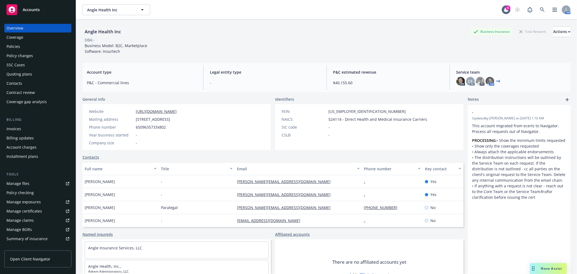
click at [25, 71] on div "Quoting plans" at bounding box center [19, 74] width 26 height 9
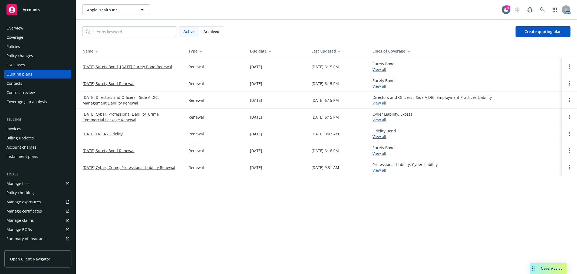
click at [16, 46] on div "Policies" at bounding box center [13, 46] width 14 height 9
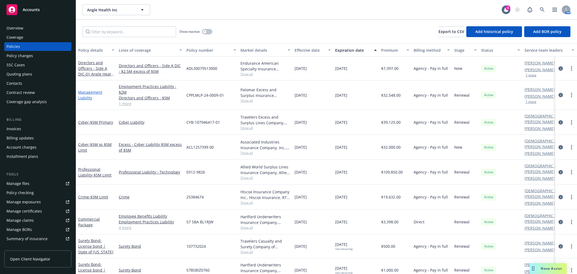
click at [82, 93] on link "Management Liability" at bounding box center [90, 95] width 24 height 11
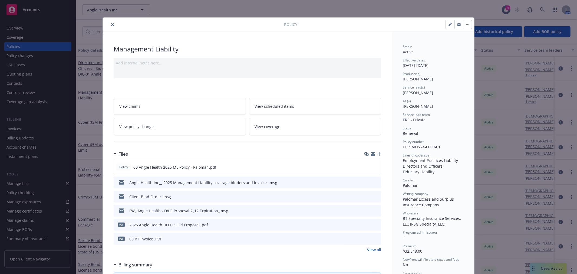
click at [378, 155] on icon "button" at bounding box center [379, 154] width 4 height 4
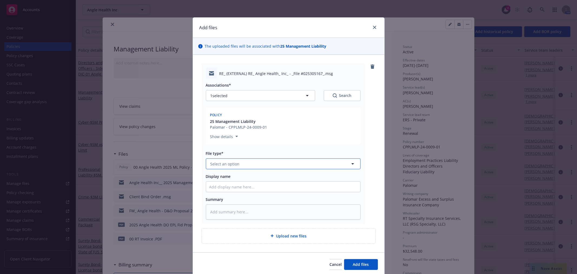
click at [252, 167] on button "Select an option" at bounding box center [283, 163] width 155 height 11
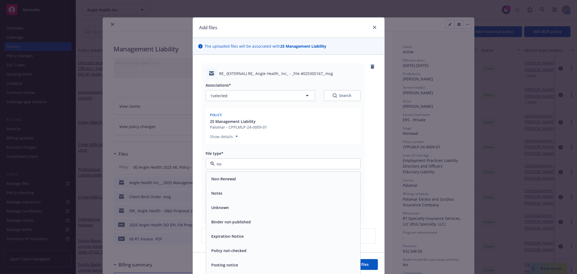
type input "non"
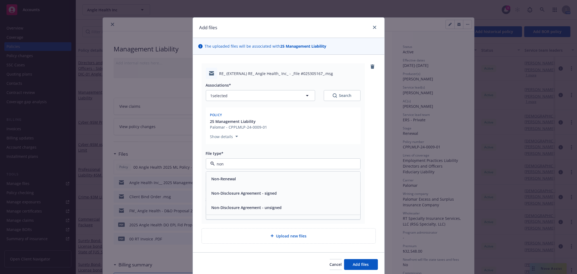
click at [240, 176] on div "Non-Renewal" at bounding box center [283, 179] width 148 height 8
click at [231, 185] on input "Display name" at bounding box center [283, 187] width 154 height 10
type textarea "x"
type input "P"
type textarea "x"
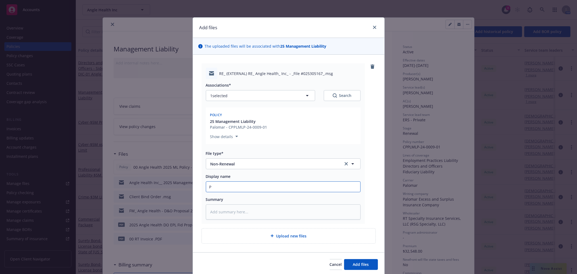
type input "Pa"
type textarea "x"
type input "Pal"
type textarea "x"
type input "Palo"
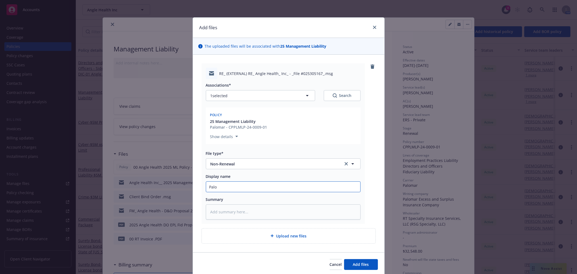
type textarea "x"
type input "Palom"
type textarea "x"
type input "Paloma"
type textarea "x"
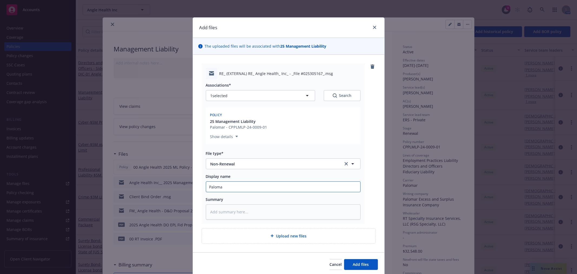
type input "Palomar"
type textarea "x"
type input "Palomar"
type textarea "x"
type input "Palomar n"
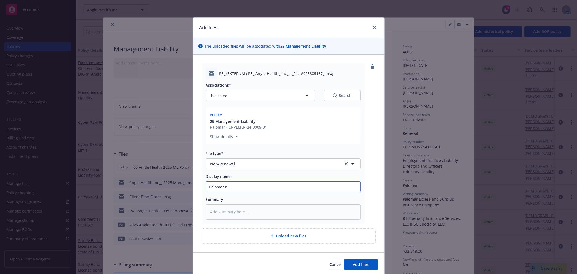
type textarea "x"
type input "Palomar no"
type textarea "x"
type input "Palomar non"
type textarea "x"
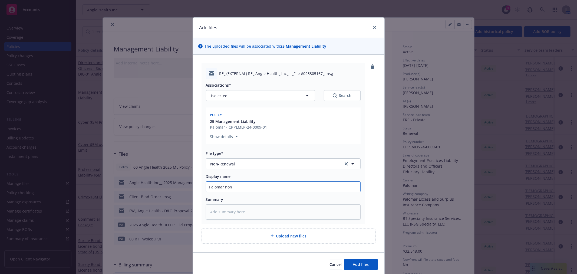
type input "Palomar nonr"
type textarea "x"
type input "Palomar nonre"
type textarea "x"
type input "Palomar nonren"
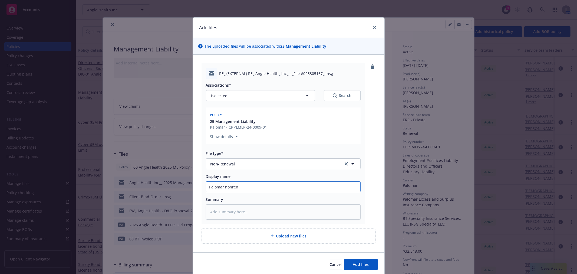
type textarea "x"
type input "Palomar nonrenew"
type textarea "x"
type input "Palomar nonrenewal"
type textarea "x"
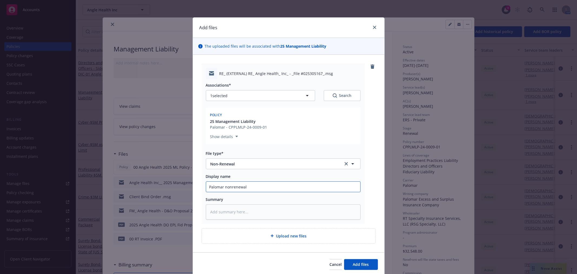
type input "Palomar nonrenewal"
type textarea "x"
type input "Palomar nonrenewal +"
type textarea "x"
type input "Palomar nonrenewal +"
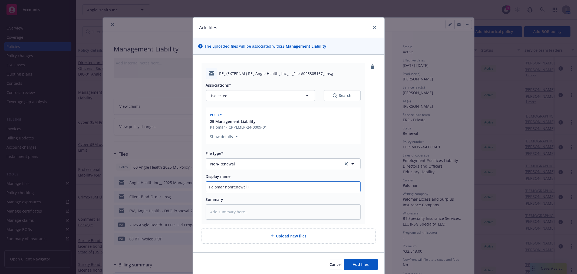
type textarea "x"
type input "Palomar nonrenewal + B"
type textarea "x"
type input "Palomar nonrenewal + BO"
type textarea "x"
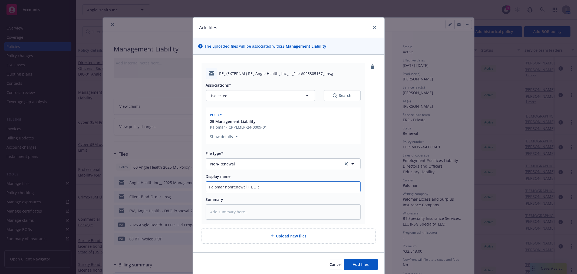
type input "Palomar nonrenewal + BOR"
click at [344, 259] on button "Add files" at bounding box center [361, 264] width 34 height 11
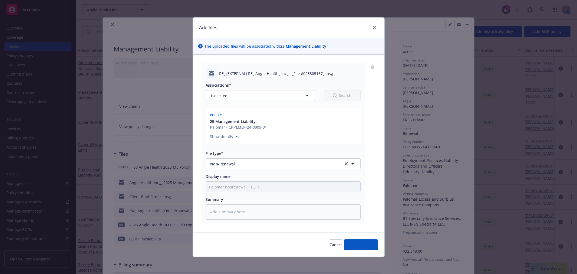
type textarea "x"
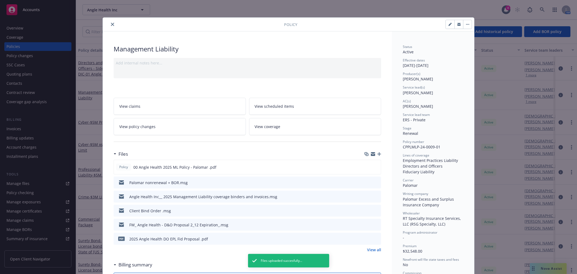
click at [462, 12] on div "Policy Management Liability Add internal notes here... View claims View schedul…" at bounding box center [288, 137] width 577 height 274
click at [111, 25] on icon "close" at bounding box center [112, 24] width 3 height 3
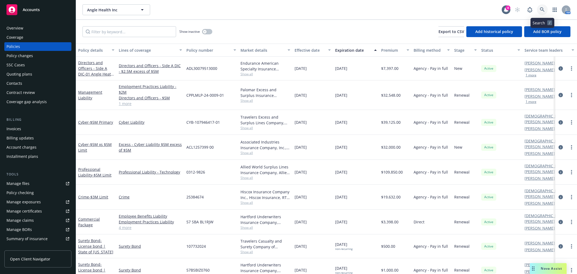
click at [544, 12] on icon at bounding box center [542, 9] width 5 height 5
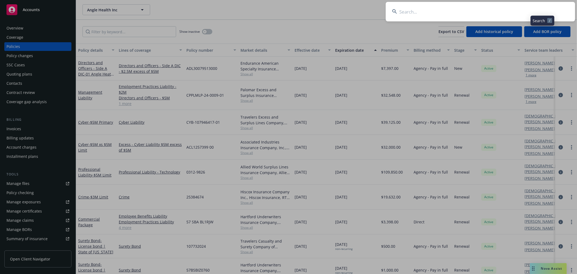
click at [514, 18] on input at bounding box center [480, 11] width 189 height 19
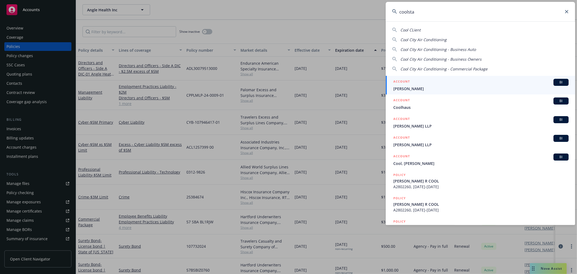
type input "coolstar"
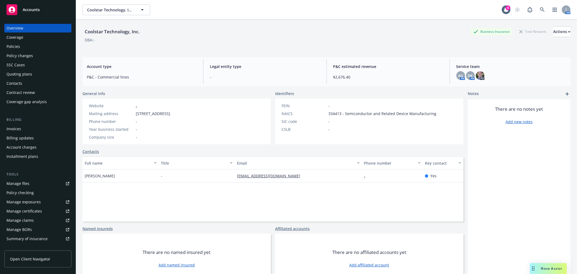
click at [0, 44] on div "Overview Coverage Policies Policy changes SSC Cases Quoting plans Contacts Cont…" at bounding box center [38, 145] width 76 height 257
click at [8, 44] on div "Policies" at bounding box center [13, 46] width 14 height 9
